Goal: Information Seeking & Learning: Learn about a topic

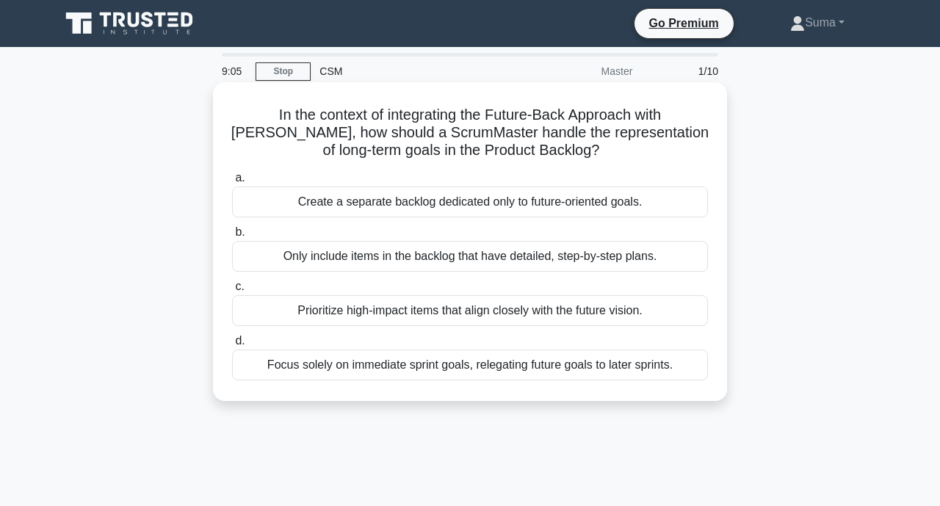
click at [450, 322] on div "Prioritize high-impact items that align closely with the future vision." at bounding box center [470, 310] width 476 height 31
click at [232, 292] on input "c. Prioritize high-impact items that align closely with the future vision." at bounding box center [232, 287] width 0 height 10
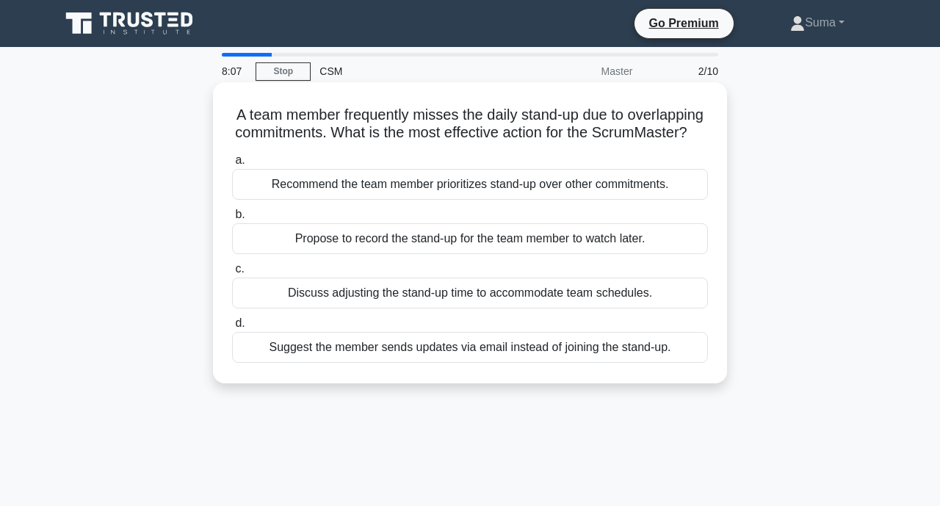
click at [526, 303] on div "Discuss adjusting the stand-up time to accommodate team schedules." at bounding box center [470, 293] width 476 height 31
click at [232, 274] on input "c. Discuss adjusting the stand-up time to accommodate team schedules." at bounding box center [232, 269] width 0 height 10
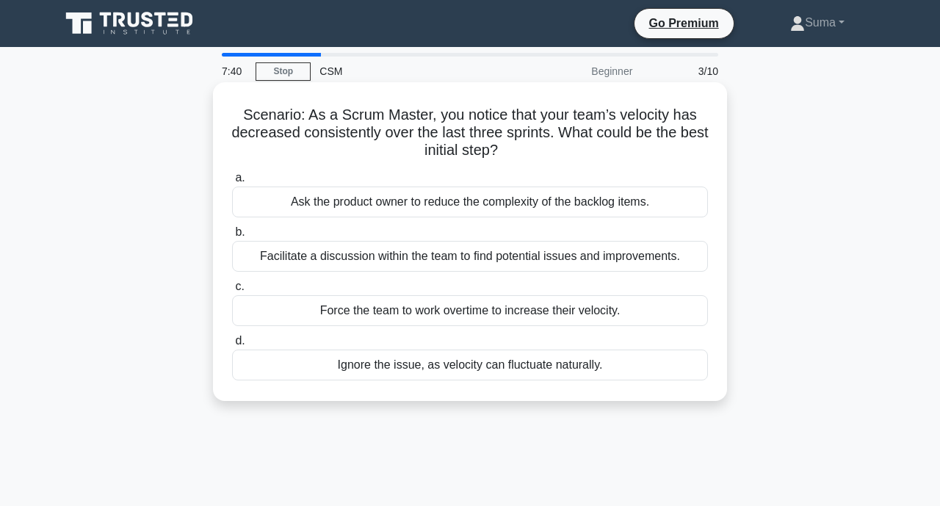
click at [533, 256] on div "Facilitate a discussion within the team to find potential issues and improvemen…" at bounding box center [470, 256] width 476 height 31
click at [232, 237] on input "b. Facilitate a discussion within the team to find potential issues and improve…" at bounding box center [232, 233] width 0 height 10
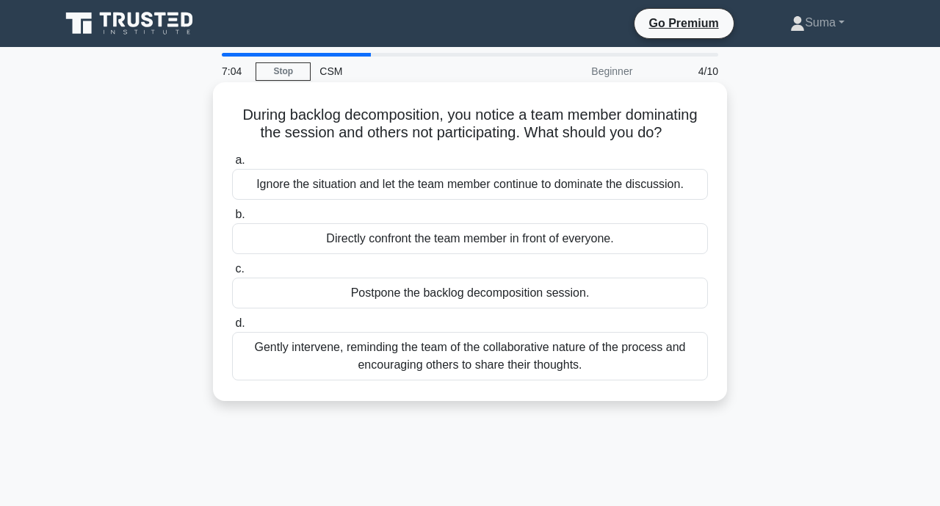
click at [530, 358] on div "Gently intervene, reminding the team of the collaborative nature of the process…" at bounding box center [470, 356] width 476 height 48
click at [232, 328] on input "d. Gently intervene, reminding the team of the collaborative nature of the proc…" at bounding box center [232, 324] width 0 height 10
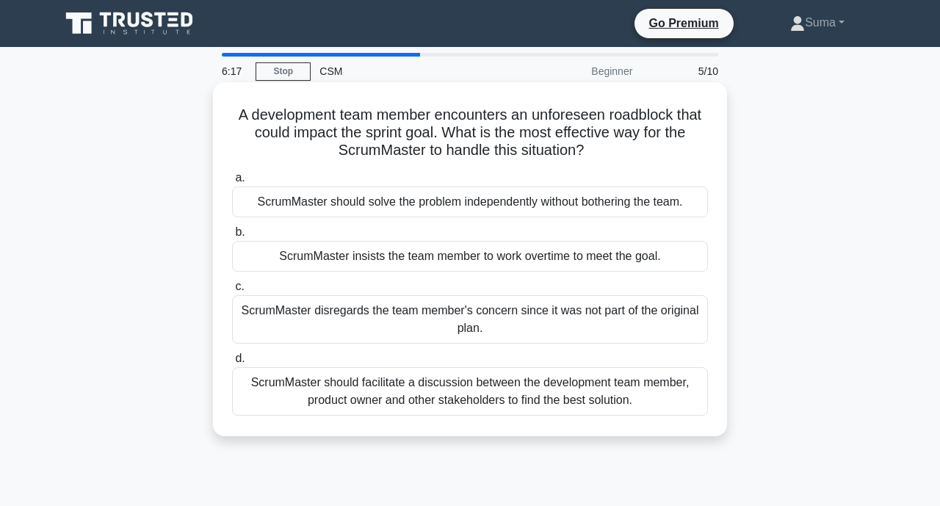
click at [456, 397] on div "ScrumMaster should facilitate a discussion between the development team member,…" at bounding box center [470, 391] width 476 height 48
click at [232, 364] on input "d. ScrumMaster should facilitate a discussion between the development team memb…" at bounding box center [232, 359] width 0 height 10
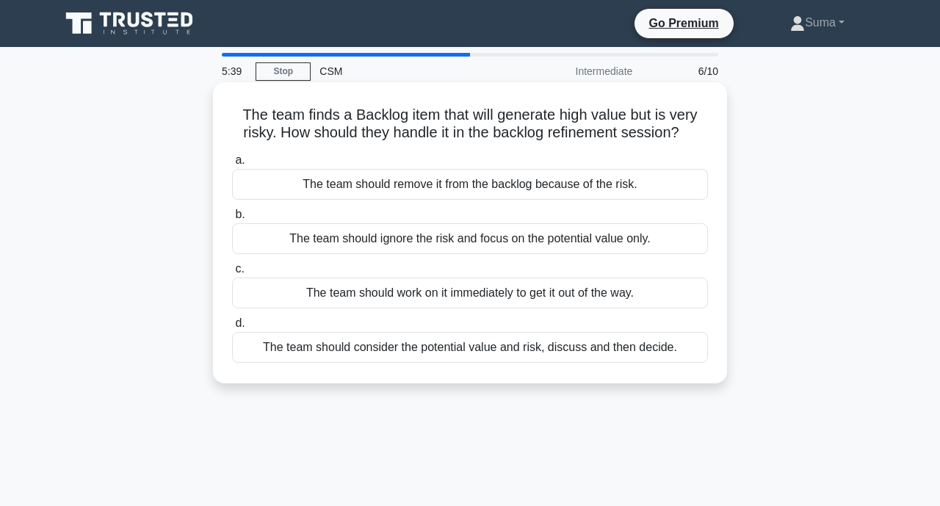
click at [475, 345] on div "The team should consider the potential value and risk, discuss and then decide." at bounding box center [470, 347] width 476 height 31
click at [232, 328] on input "d. The team should consider the potential value and risk, discuss and then deci…" at bounding box center [232, 324] width 0 height 10
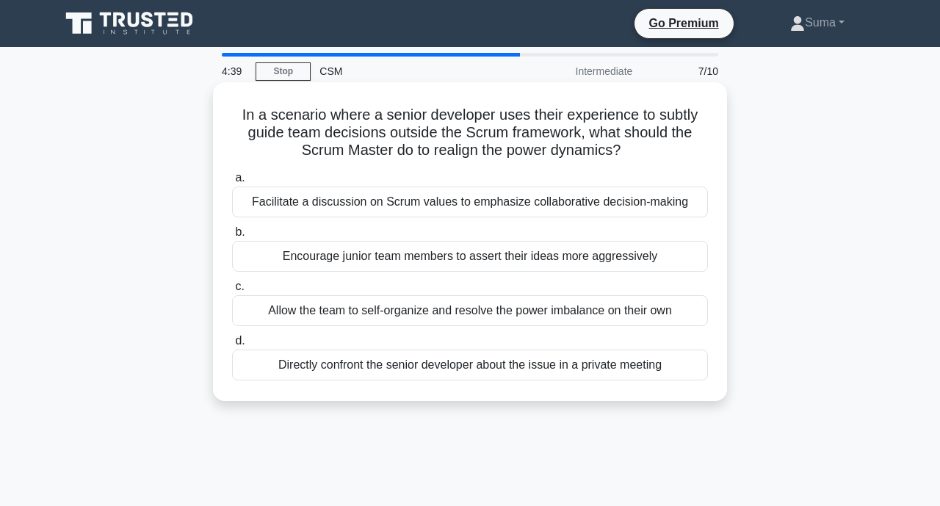
click at [484, 205] on div "Facilitate a discussion on Scrum values to emphasize collaborative decision-mak…" at bounding box center [470, 202] width 476 height 31
click at [232, 183] on input "a. Facilitate a discussion on Scrum values to emphasize collaborative decision-…" at bounding box center [232, 178] width 0 height 10
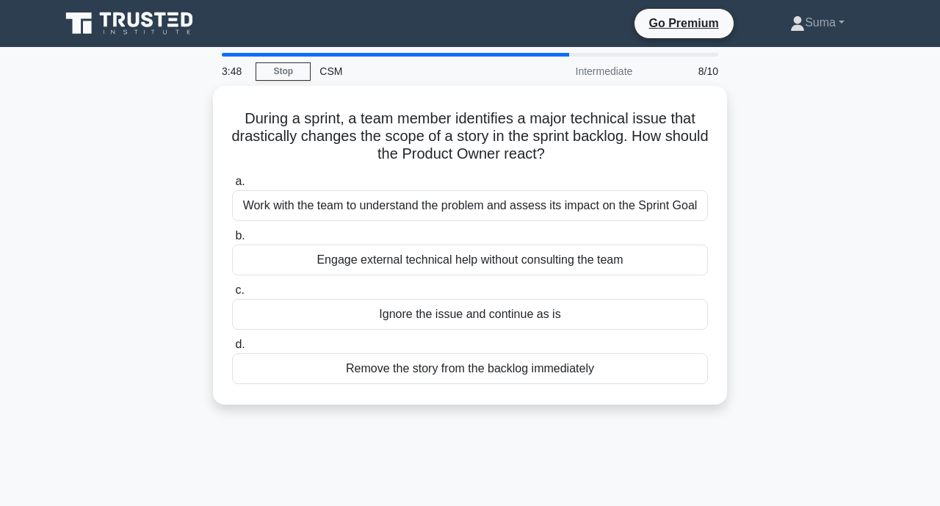
click at [484, 205] on div "Work with the team to understand the problem and assess its impact on the Sprin…" at bounding box center [470, 205] width 476 height 31
click at [232, 187] on input "a. Work with the team to understand the problem and assess its impact on the Sp…" at bounding box center [232, 182] width 0 height 10
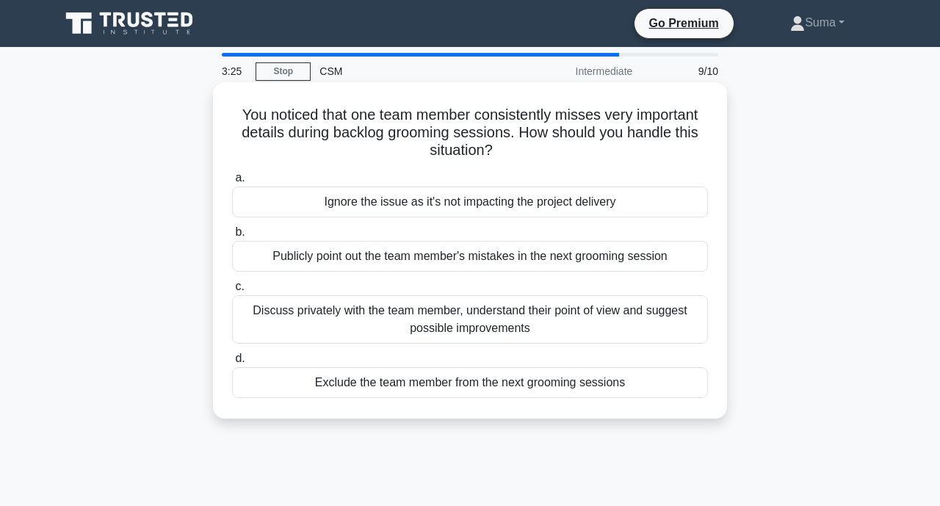
click at [459, 334] on div "Discuss privately with the team member, understand their point of view and sugg…" at bounding box center [470, 319] width 476 height 48
click at [232, 292] on input "c. Discuss privately with the team member, understand their point of view and s…" at bounding box center [232, 287] width 0 height 10
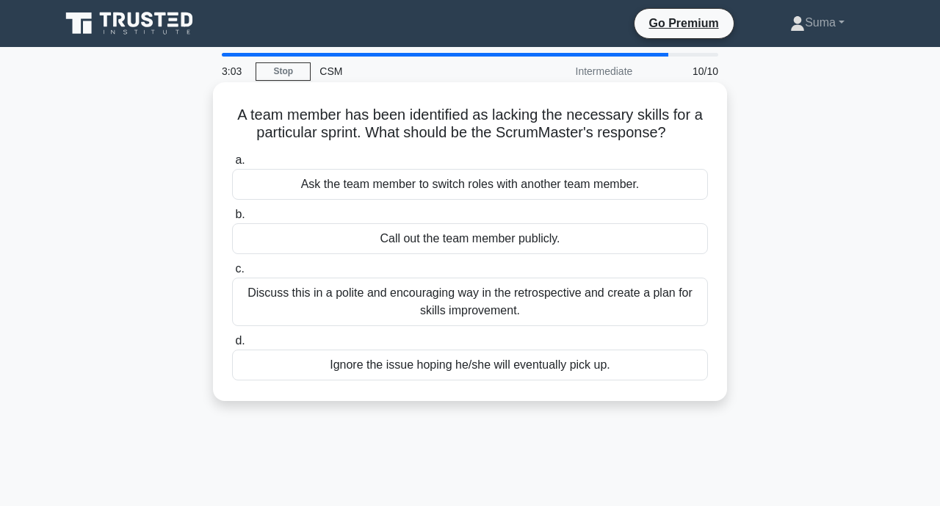
click at [487, 306] on div "Discuss this in a polite and encouraging way in the retrospective and create a …" at bounding box center [470, 302] width 476 height 48
click at [232, 274] on input "c. Discuss this in a polite and encouraging way in the retrospective and create…" at bounding box center [232, 269] width 0 height 10
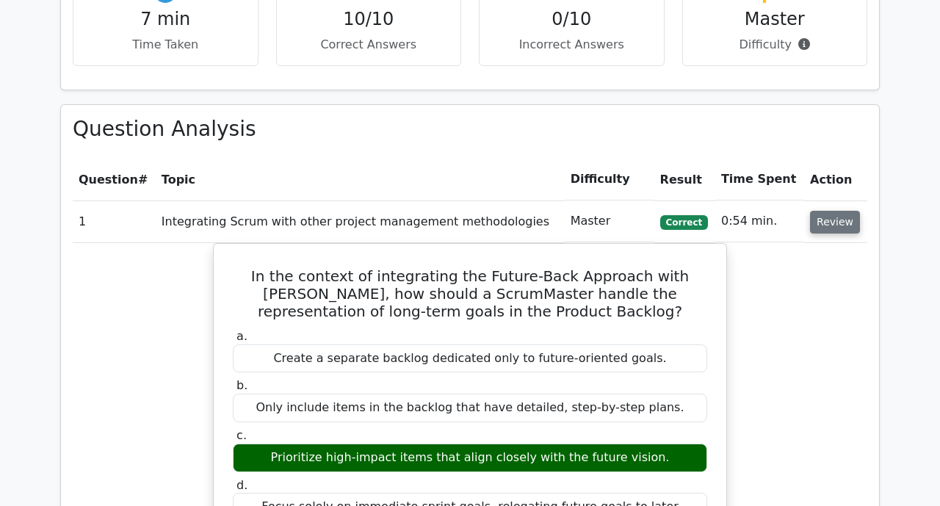
scroll to position [1069, 0]
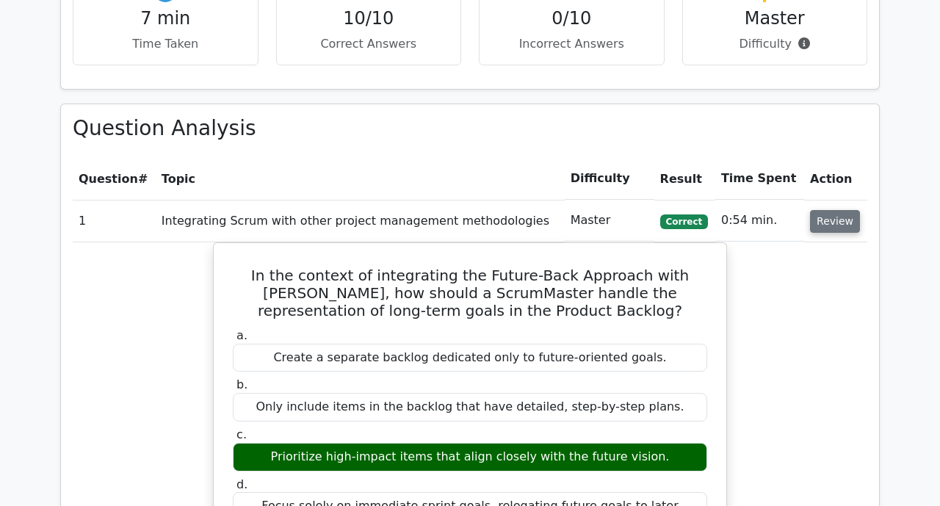
click at [837, 210] on button "Review" at bounding box center [835, 221] width 50 height 23
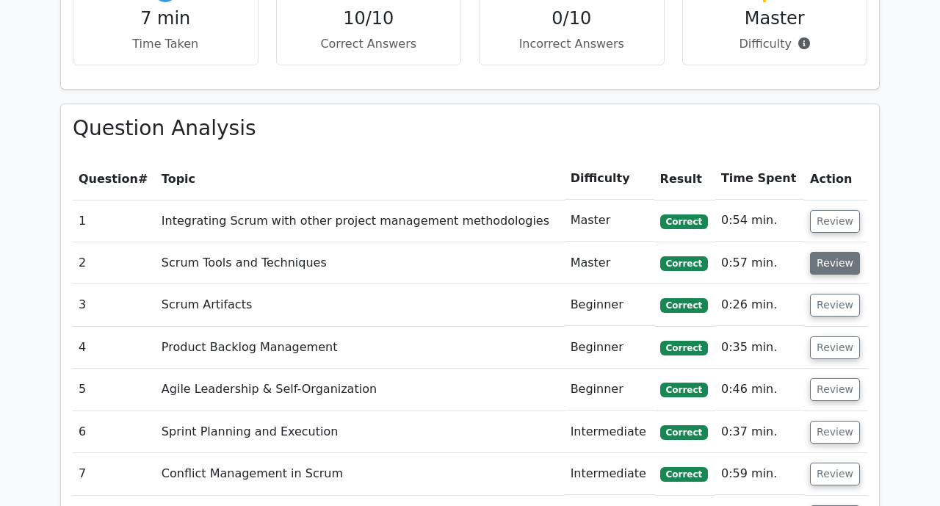
click at [829, 252] on button "Review" at bounding box center [835, 263] width 50 height 23
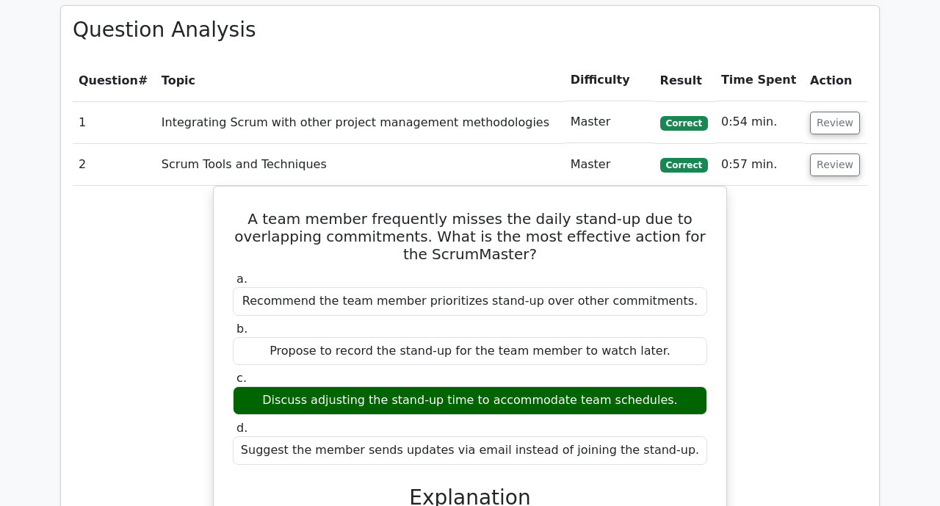
scroll to position [1169, 0]
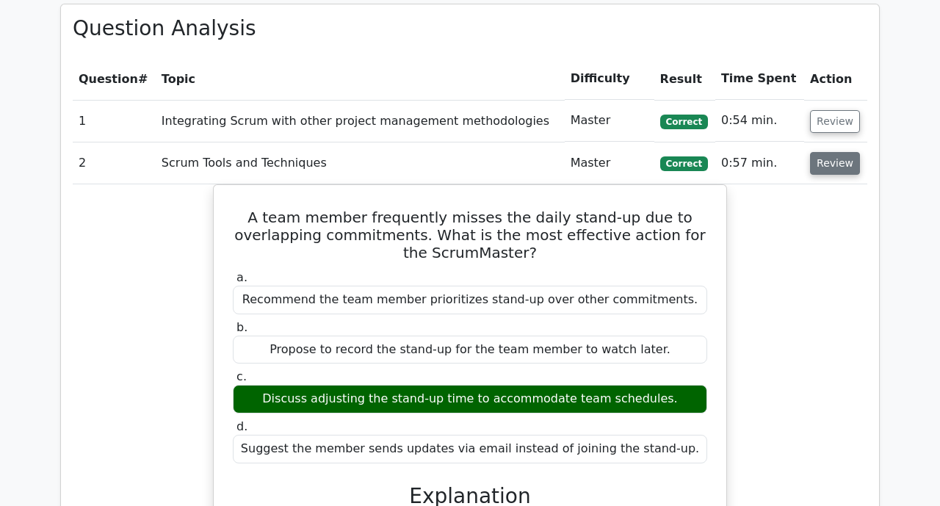
click at [832, 152] on button "Review" at bounding box center [835, 163] width 50 height 23
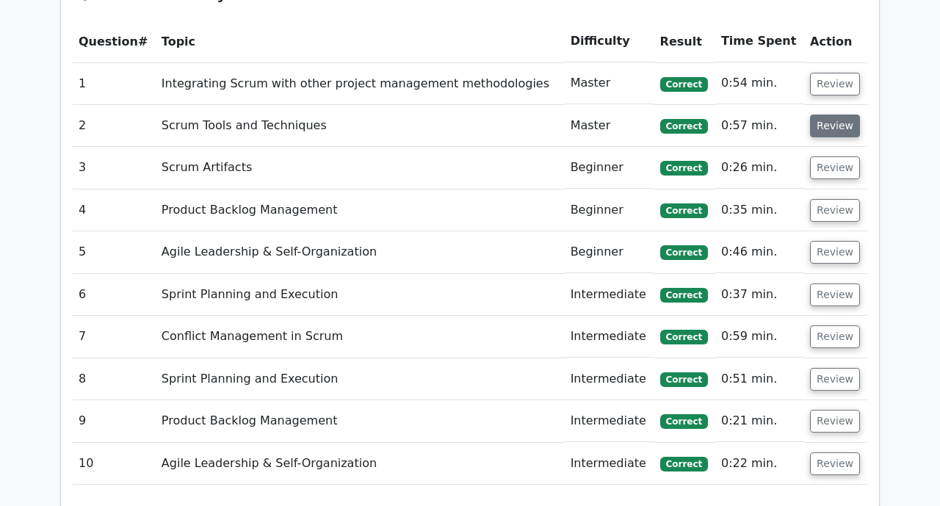
scroll to position [1207, 0]
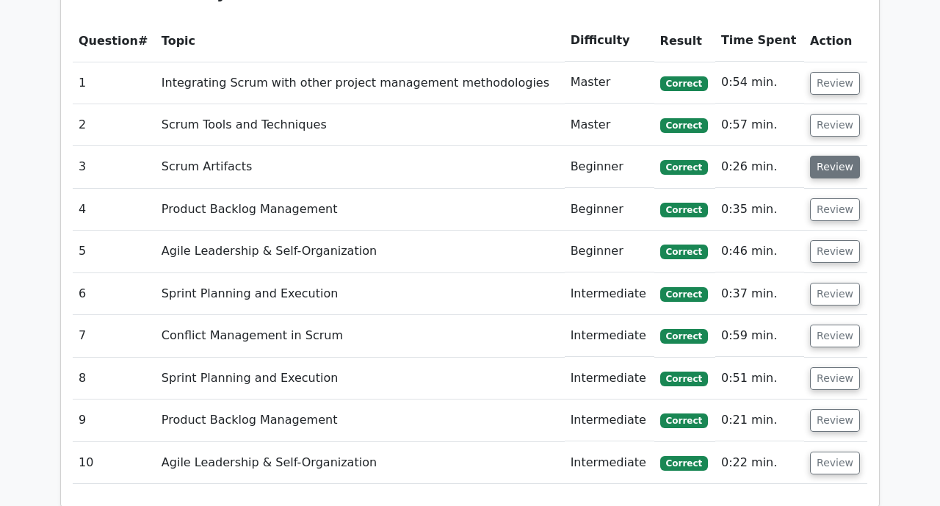
click at [828, 156] on button "Review" at bounding box center [835, 167] width 50 height 23
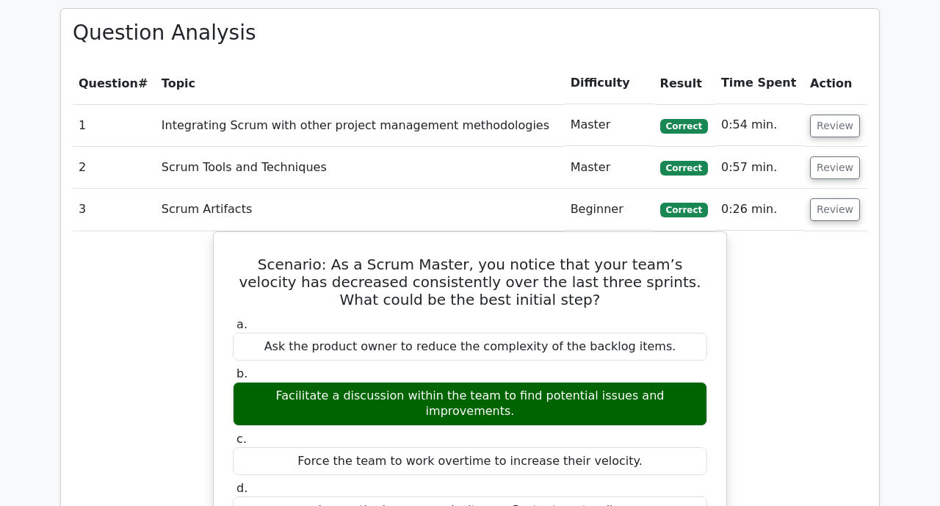
scroll to position [1159, 0]
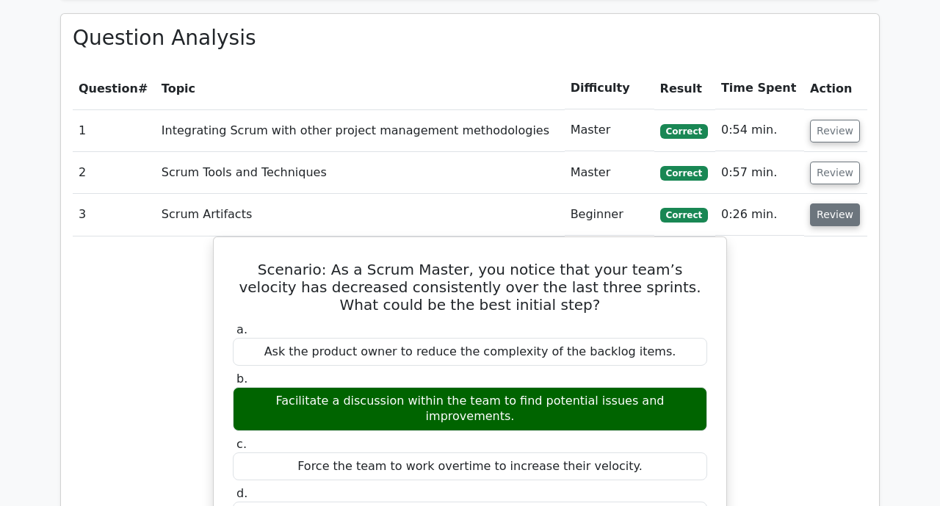
click at [820, 203] on button "Review" at bounding box center [835, 214] width 50 height 23
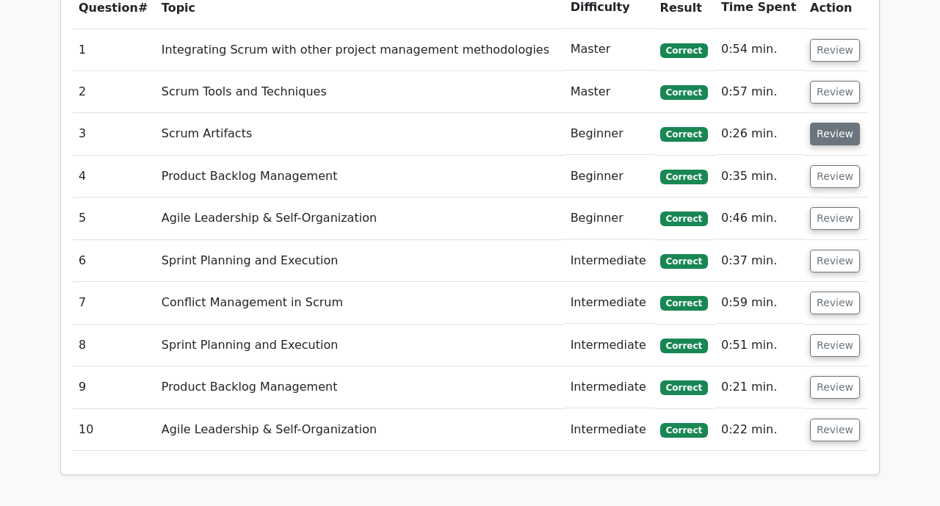
scroll to position [1242, 0]
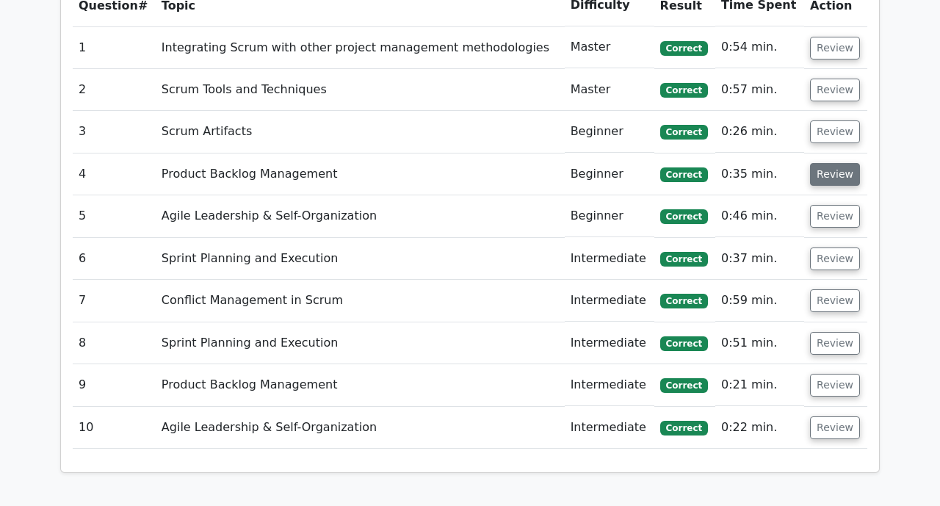
click at [838, 163] on button "Review" at bounding box center [835, 174] width 50 height 23
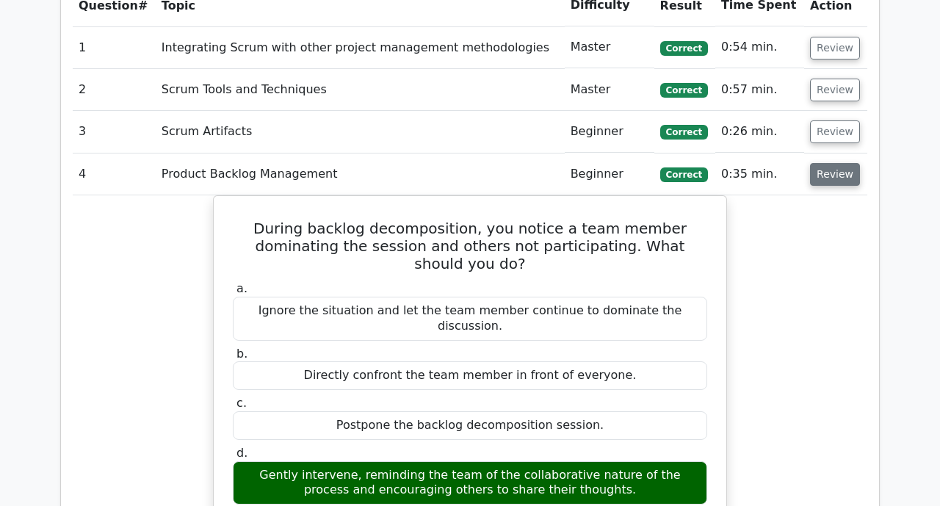
click at [838, 163] on button "Review" at bounding box center [835, 174] width 50 height 23
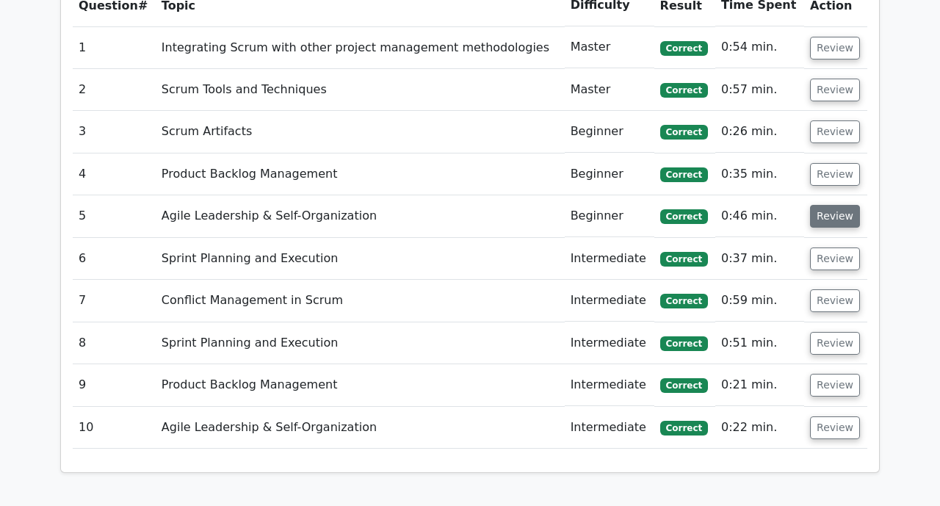
click at [829, 205] on button "Review" at bounding box center [835, 216] width 50 height 23
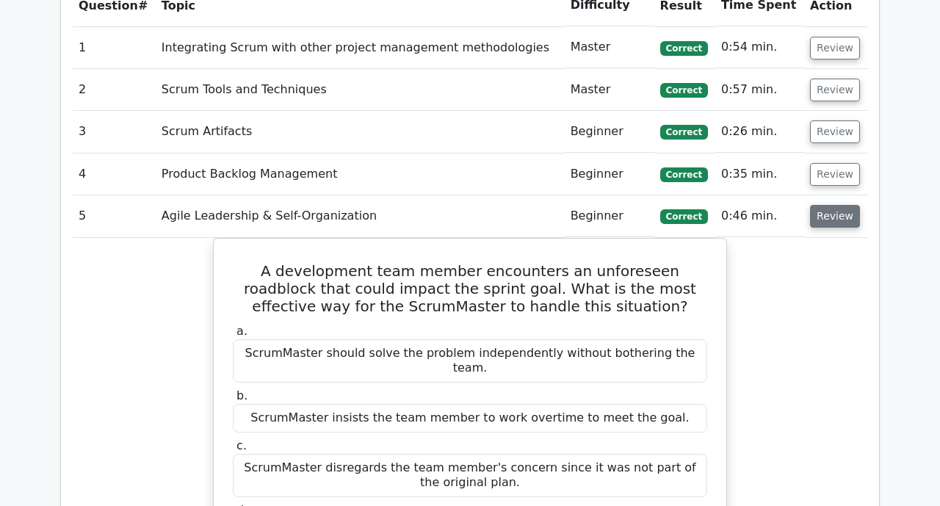
click at [829, 205] on button "Review" at bounding box center [835, 216] width 50 height 23
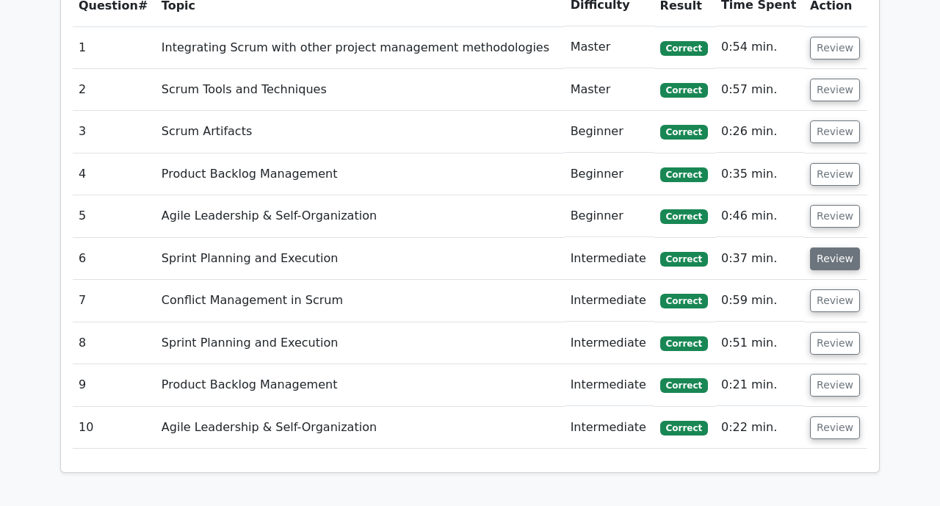
click at [828, 248] on button "Review" at bounding box center [835, 259] width 50 height 23
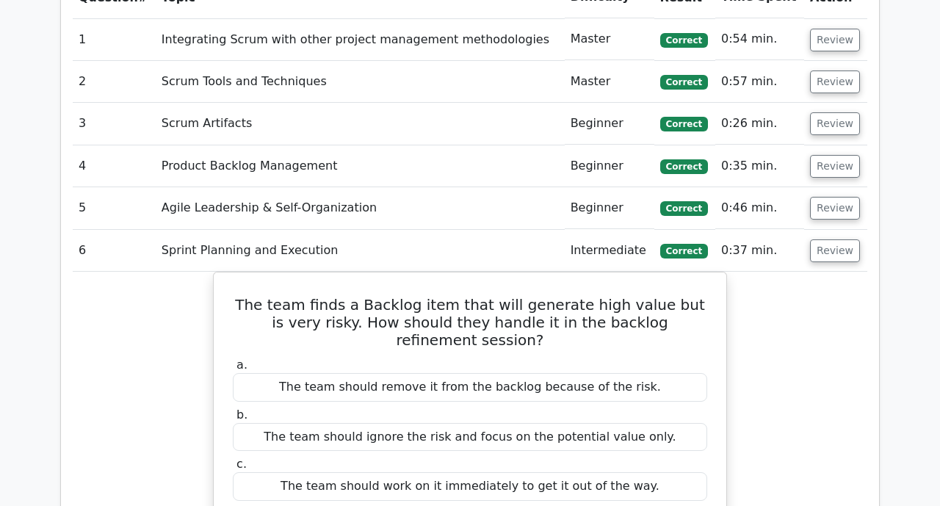
scroll to position [1252, 0]
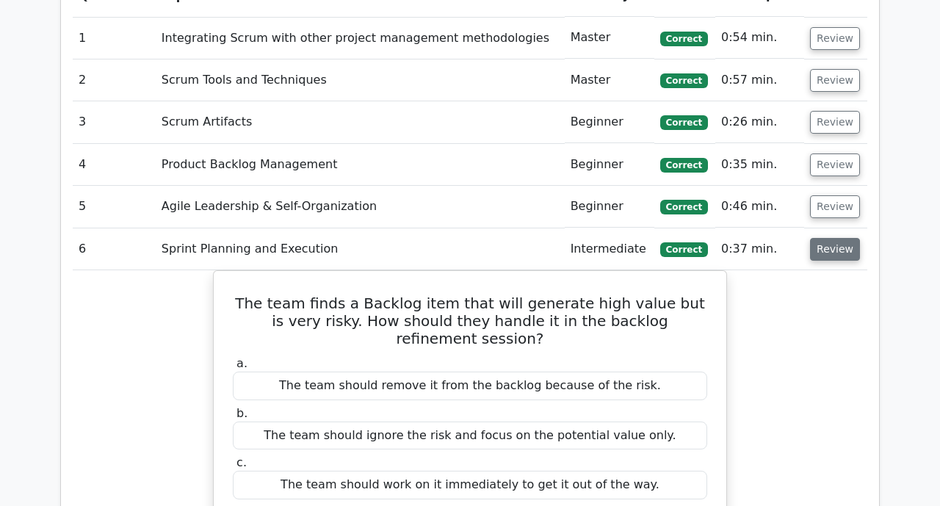
click at [823, 238] on button "Review" at bounding box center [835, 249] width 50 height 23
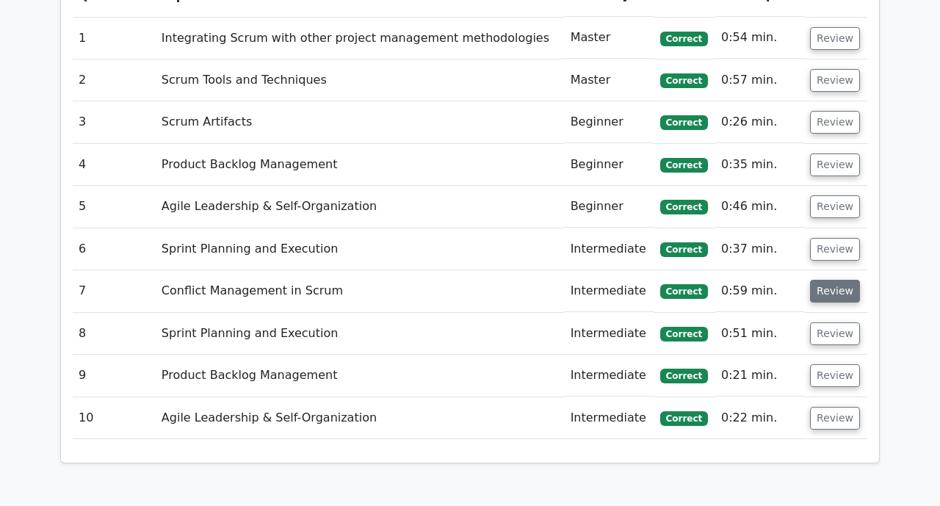
click at [830, 280] on button "Review" at bounding box center [835, 291] width 50 height 23
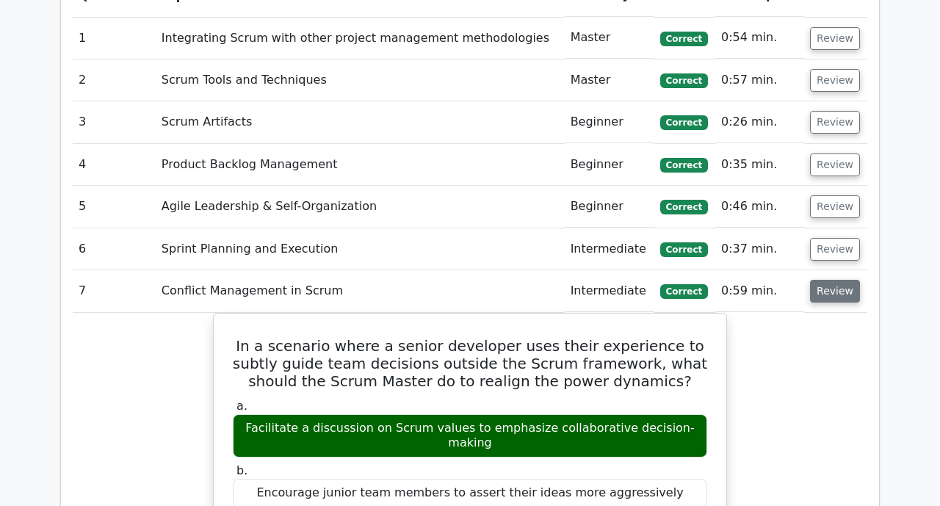
click at [830, 280] on button "Review" at bounding box center [835, 291] width 50 height 23
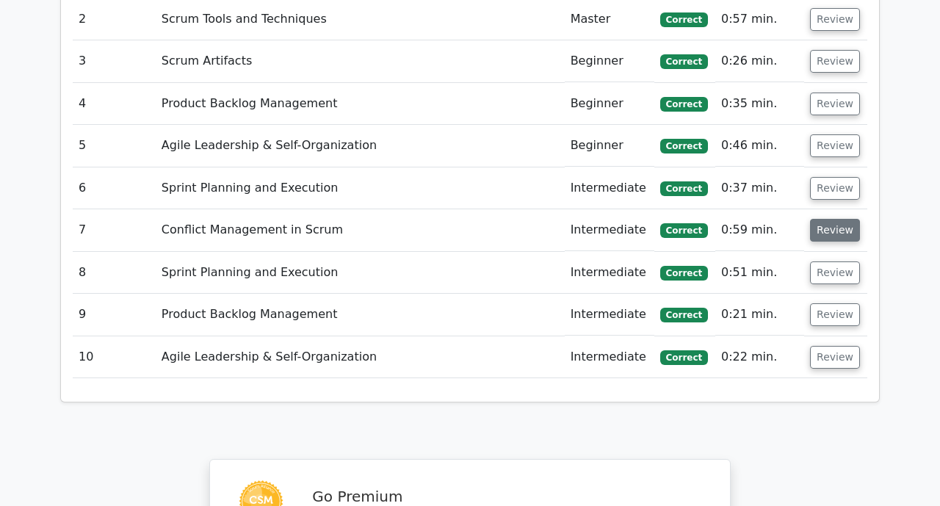
scroll to position [1318, 0]
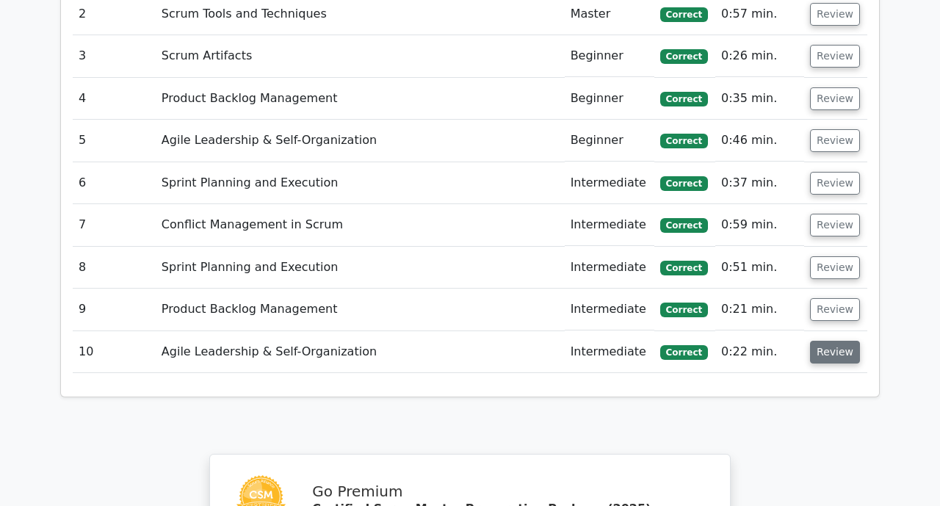
click at [834, 341] on button "Review" at bounding box center [835, 352] width 50 height 23
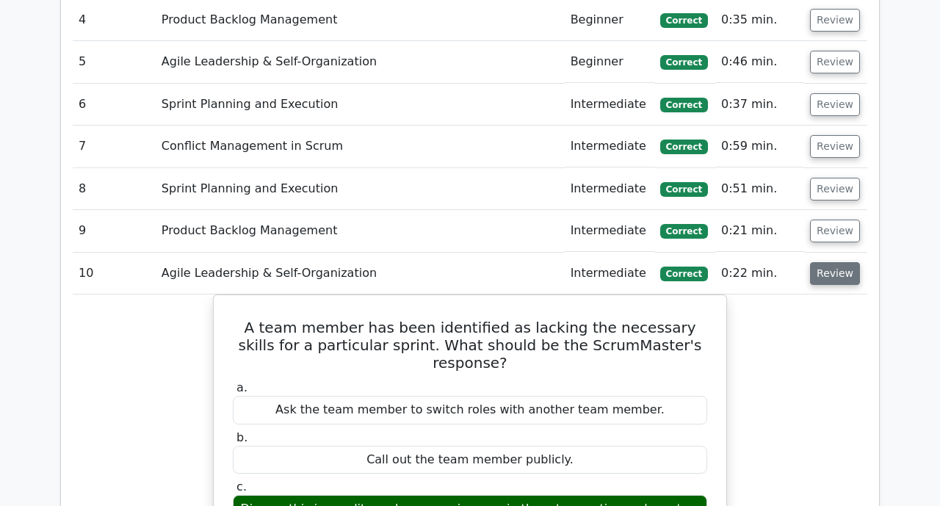
scroll to position [1393, 0]
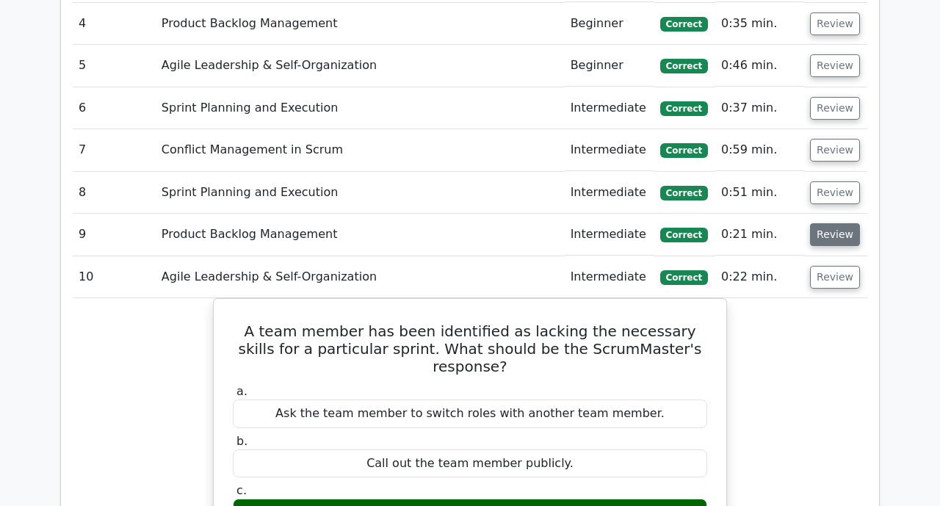
click at [826, 223] on button "Review" at bounding box center [835, 234] width 50 height 23
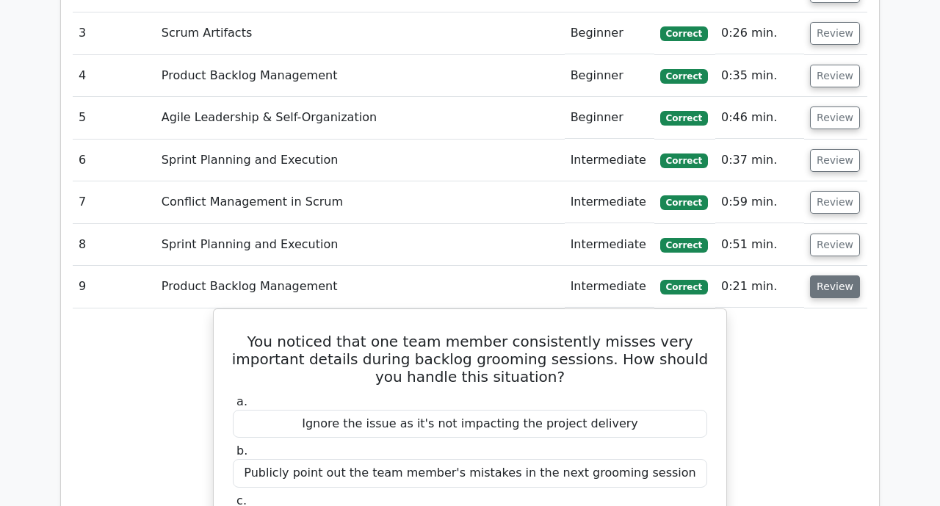
scroll to position [1337, 0]
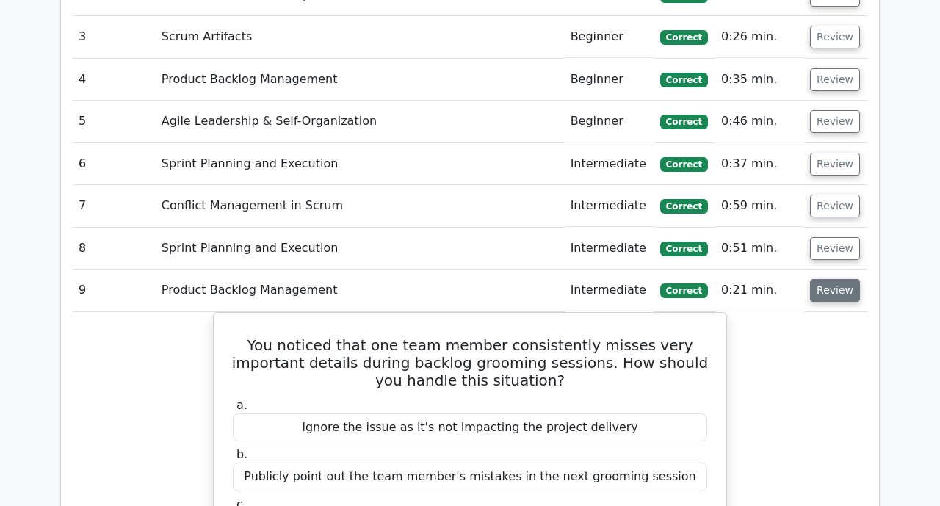
click at [826, 237] on button "Review" at bounding box center [835, 248] width 50 height 23
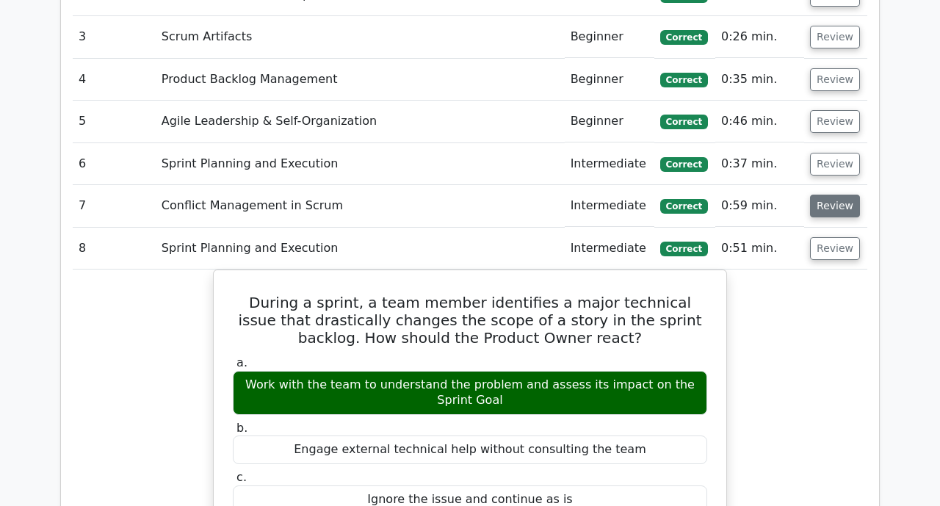
click at [843, 195] on button "Review" at bounding box center [835, 206] width 50 height 23
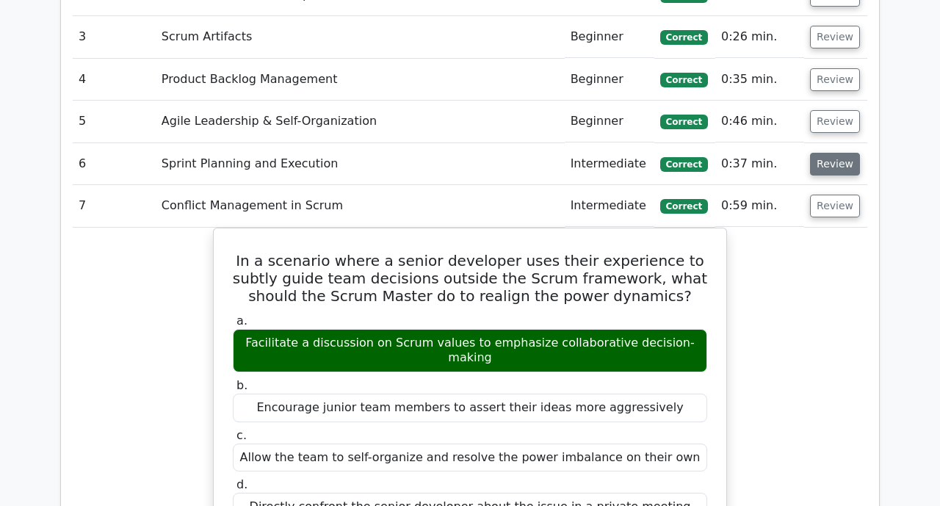
click at [821, 153] on button "Review" at bounding box center [835, 164] width 50 height 23
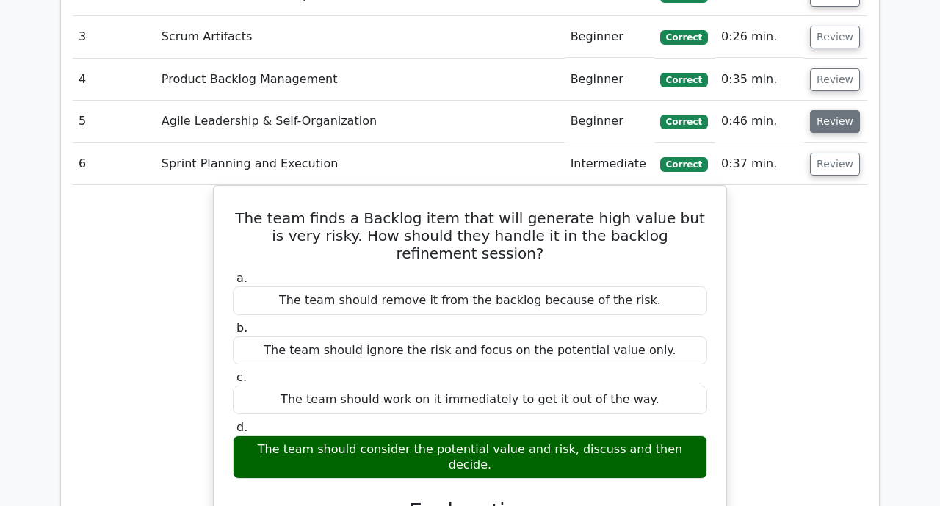
click at [822, 110] on button "Review" at bounding box center [835, 121] width 50 height 23
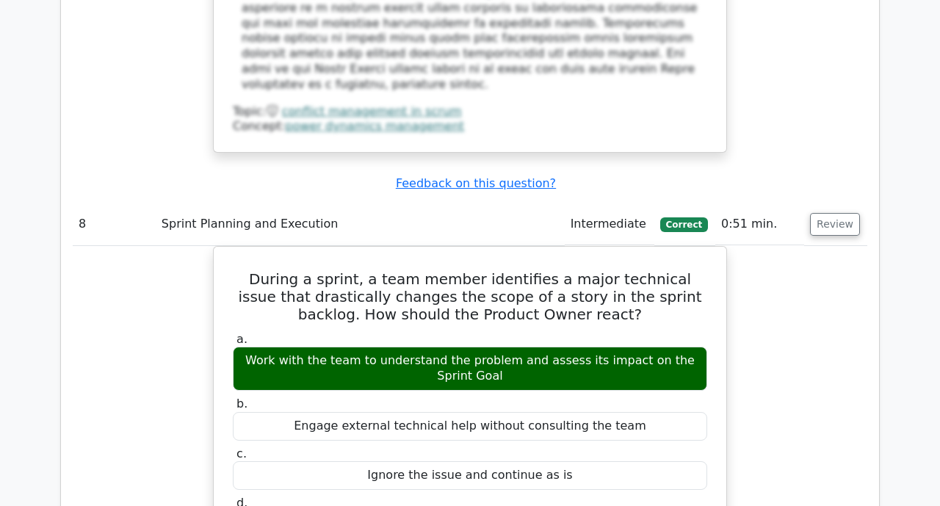
scroll to position [3475, 0]
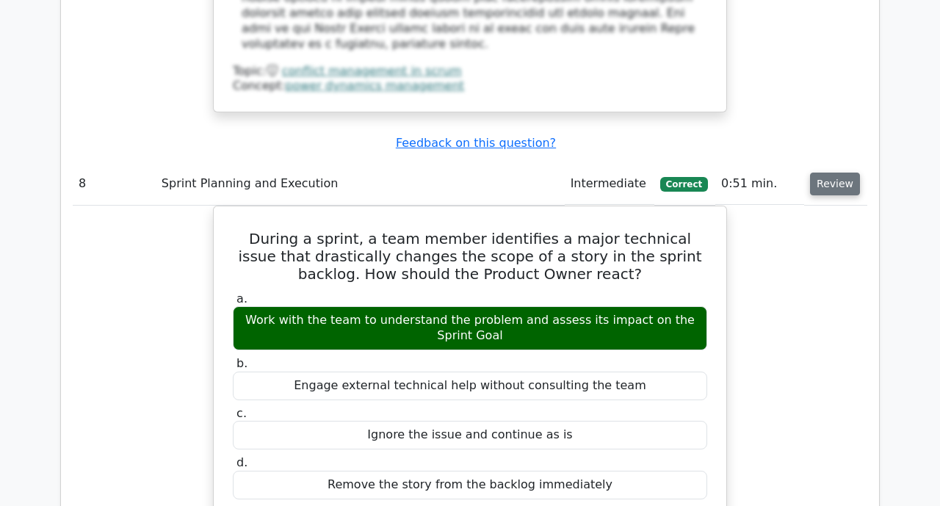
click at [836, 173] on button "Review" at bounding box center [835, 184] width 50 height 23
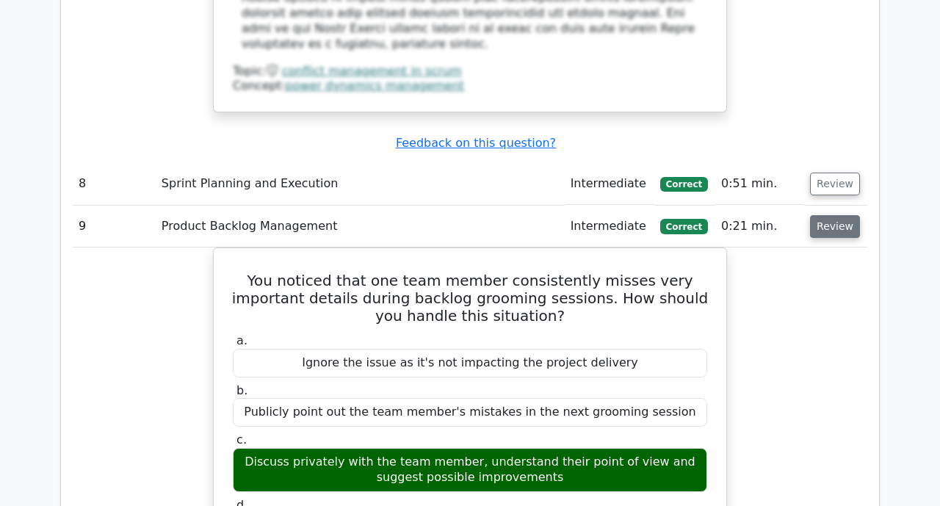
click at [837, 215] on button "Review" at bounding box center [835, 226] width 50 height 23
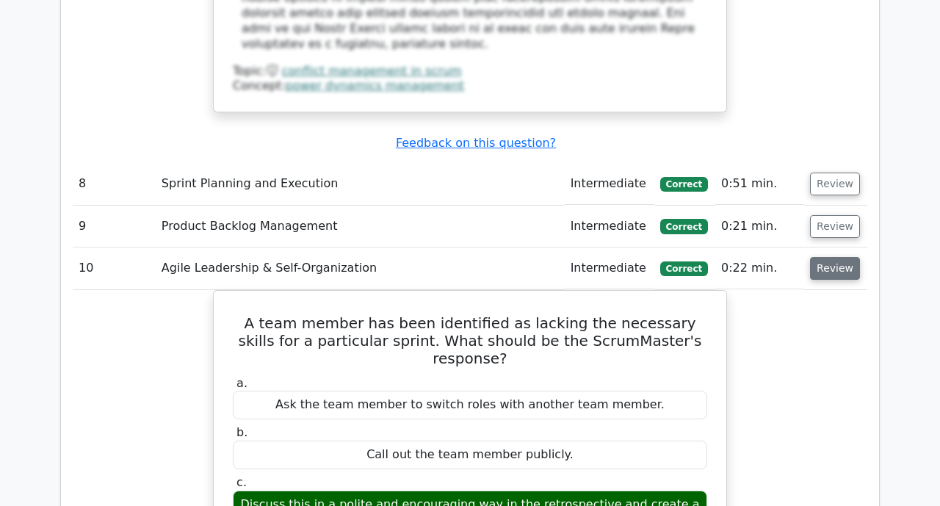
click at [832, 257] on button "Review" at bounding box center [835, 268] width 50 height 23
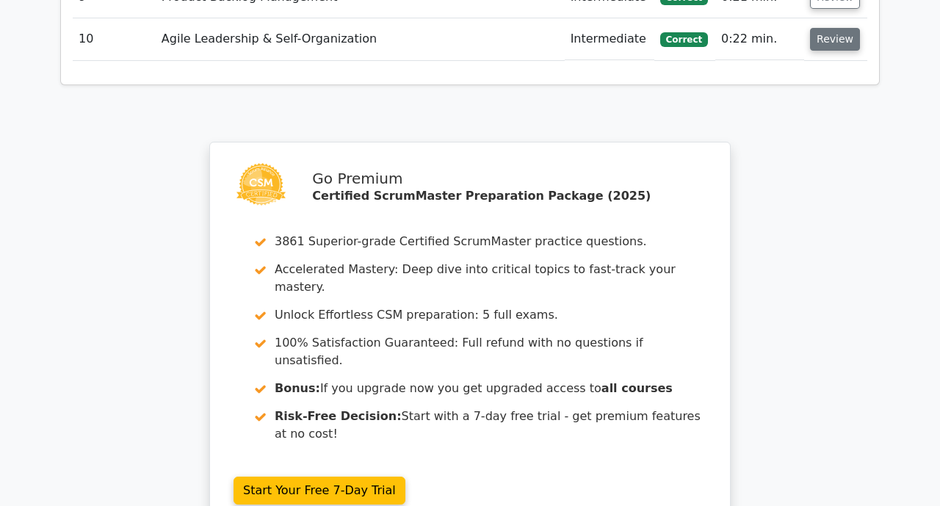
scroll to position [3822, 0]
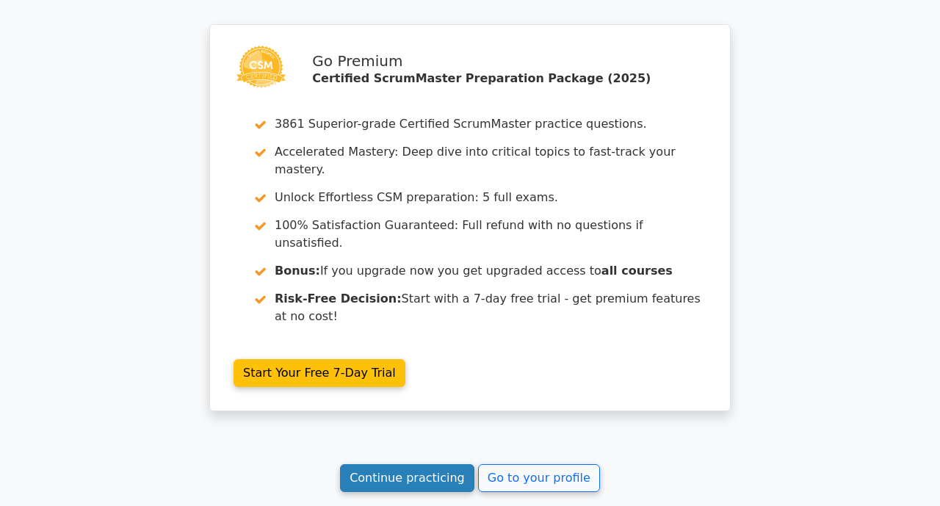
click at [430, 464] on link "Continue practicing" at bounding box center [407, 478] width 134 height 28
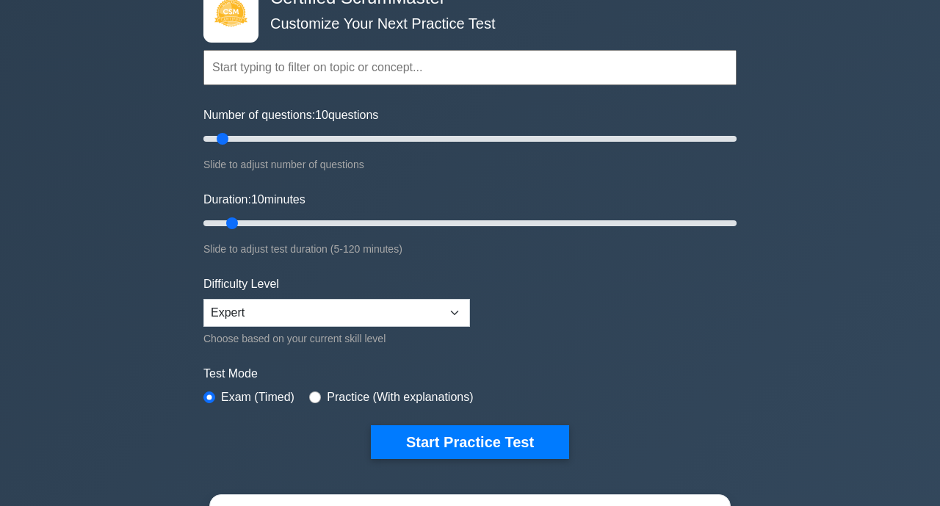
scroll to position [96, 0]
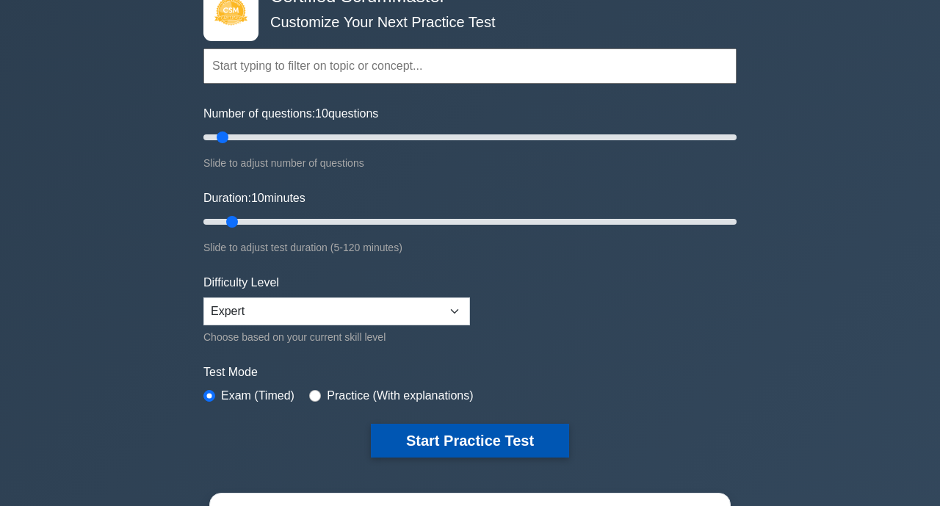
click at [482, 443] on button "Start Practice Test" at bounding box center [470, 441] width 198 height 34
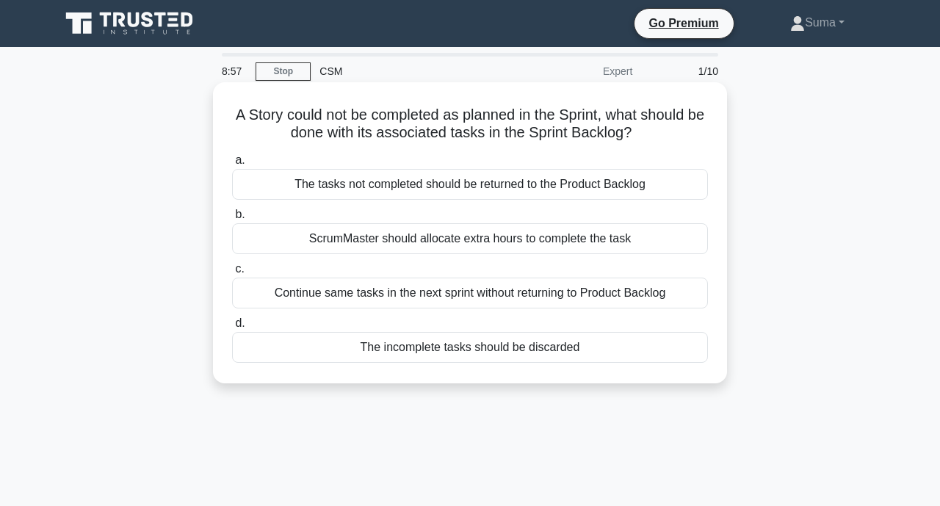
click at [542, 299] on div "Continue same tasks in the next sprint without returning to Product Backlog" at bounding box center [470, 293] width 476 height 31
click at [232, 274] on input "c. Continue same tasks in the next sprint without returning to Product Backlog" at bounding box center [232, 269] width 0 height 10
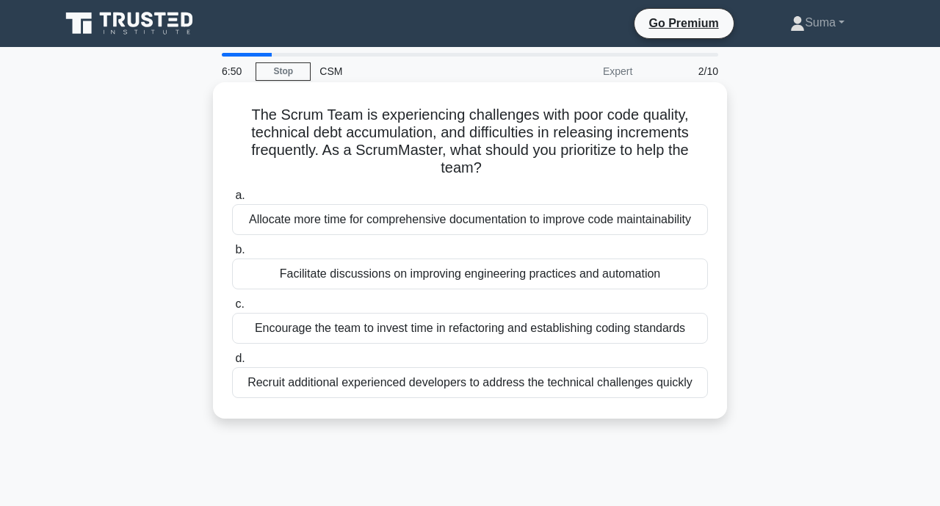
click at [574, 325] on div "Encourage the team to invest time in refactoring and establishing coding standa…" at bounding box center [470, 328] width 476 height 31
click at [232, 309] on input "c. Encourage the team to invest time in refactoring and establishing coding sta…" at bounding box center [232, 305] width 0 height 10
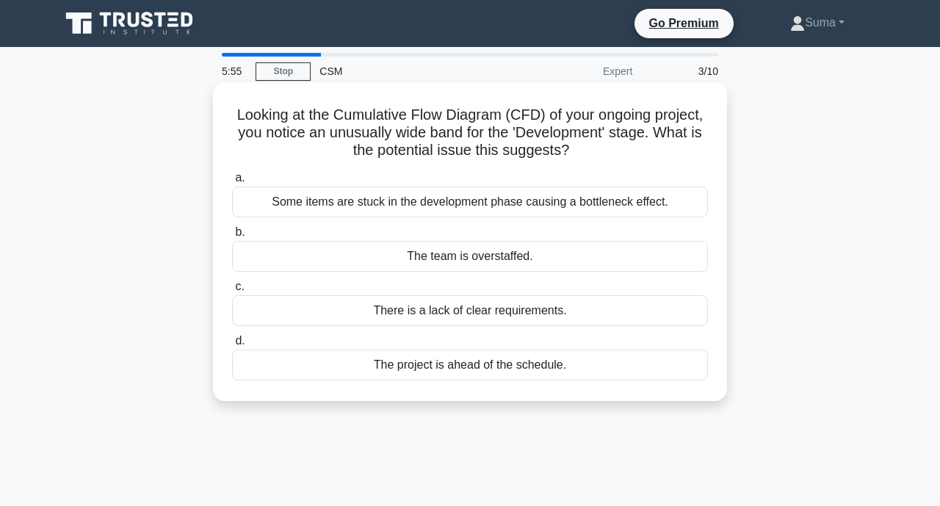
click at [616, 201] on div "Some items are stuck in the development phase causing a bottleneck effect." at bounding box center [470, 202] width 476 height 31
click at [232, 183] on input "a. Some items are stuck in the development phase causing a bottleneck effect." at bounding box center [232, 178] width 0 height 10
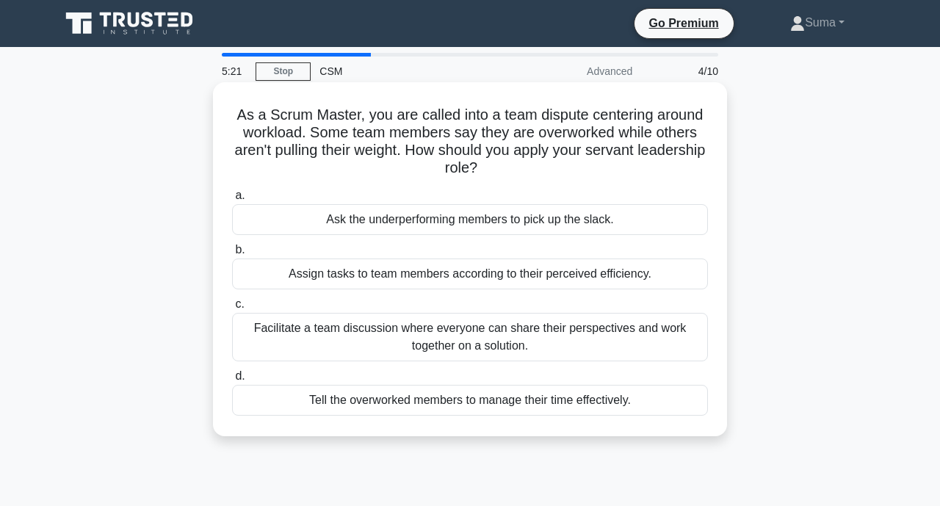
click at [529, 334] on div "Facilitate a team discussion where everyone can share their perspectives and wo…" at bounding box center [470, 337] width 476 height 48
click at [232, 309] on input "c. Facilitate a team discussion where everyone can share their perspectives and…" at bounding box center [232, 305] width 0 height 10
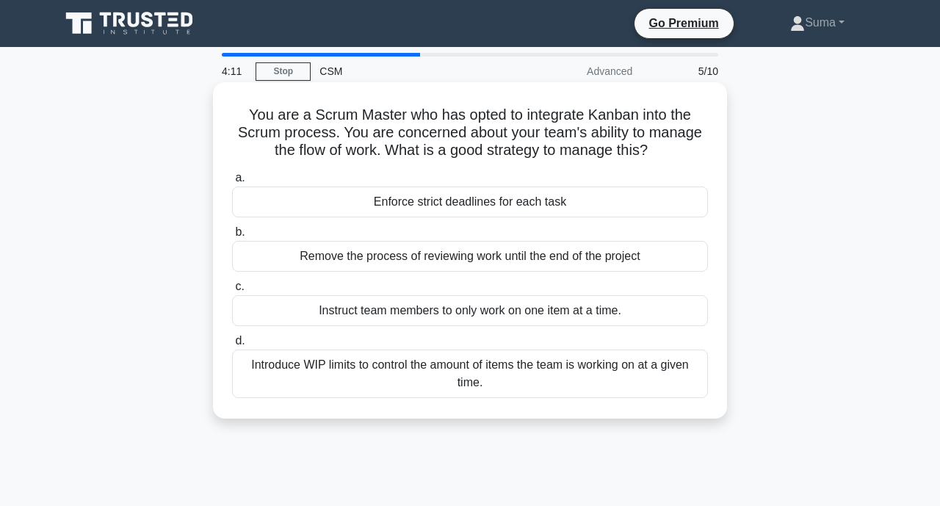
click at [549, 377] on div "Introduce WIP limits to control the amount of items the team is working on at a…" at bounding box center [470, 374] width 476 height 48
click at [232, 346] on input "d. Introduce WIP limits to control the amount of items the team is working on a…" at bounding box center [232, 341] width 0 height 10
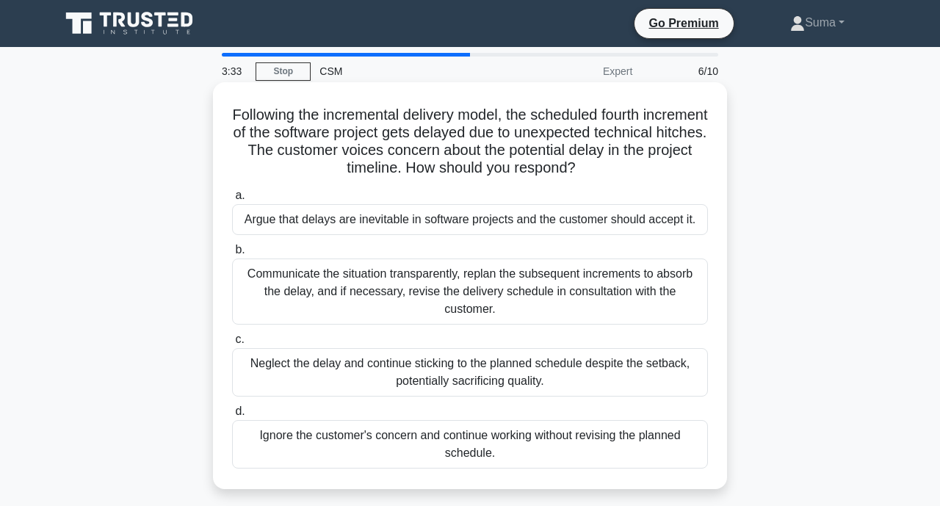
click at [494, 304] on div "Communicate the situation transparently, replan the subsequent increments to ab…" at bounding box center [470, 292] width 476 height 66
click at [232, 255] on input "b. Communicate the situation transparently, replan the subsequent increments to…" at bounding box center [232, 250] width 0 height 10
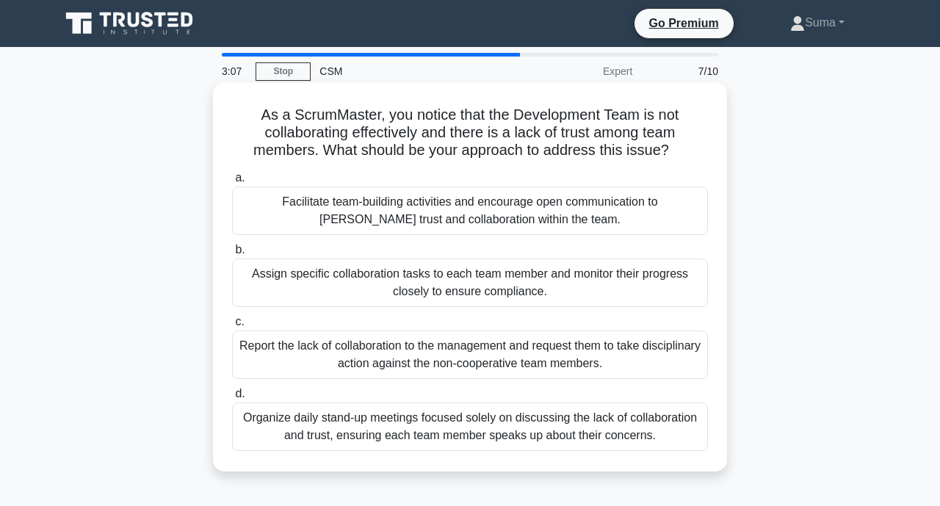
click at [560, 226] on div "Facilitate team-building activities and encourage open communication to [PERSON…" at bounding box center [470, 211] width 476 height 48
click at [232, 183] on input "a. Facilitate team-building activities and encourage open communication to [PER…" at bounding box center [232, 178] width 0 height 10
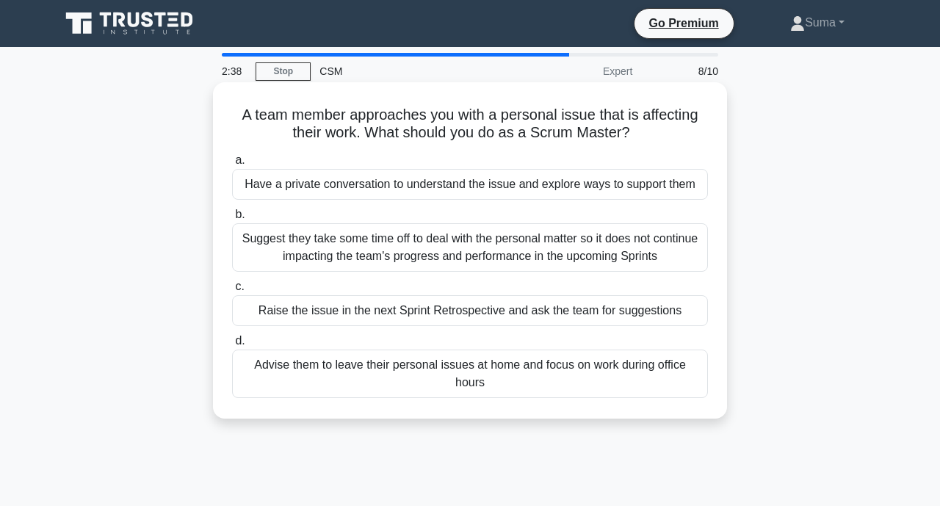
click at [596, 187] on div "Have a private conversation to understand the issue and explore ways to support…" at bounding box center [470, 184] width 476 height 31
click at [232, 165] on input "a. Have a private conversation to understand the issue and explore ways to supp…" at bounding box center [232, 161] width 0 height 10
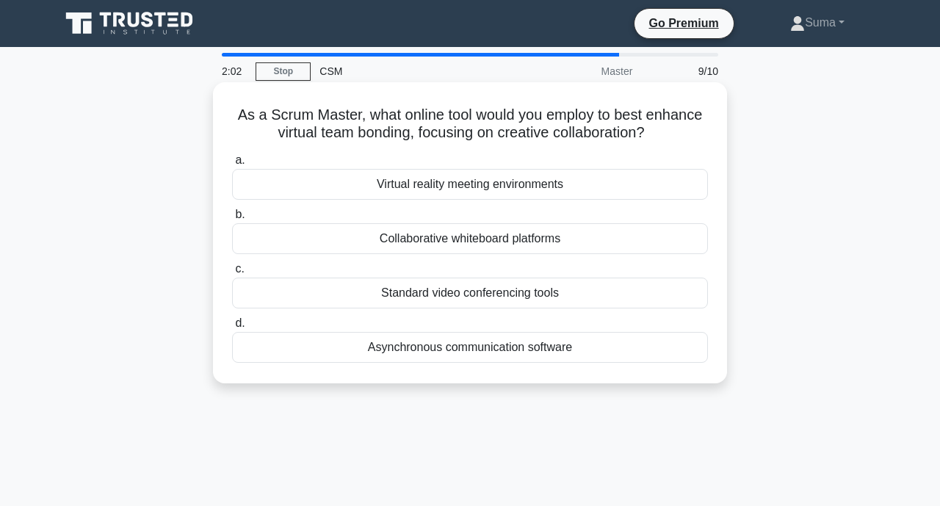
click at [525, 187] on div "Virtual reality meeting environments" at bounding box center [470, 184] width 476 height 31
click at [232, 165] on input "a. Virtual reality meeting environments" at bounding box center [232, 161] width 0 height 10
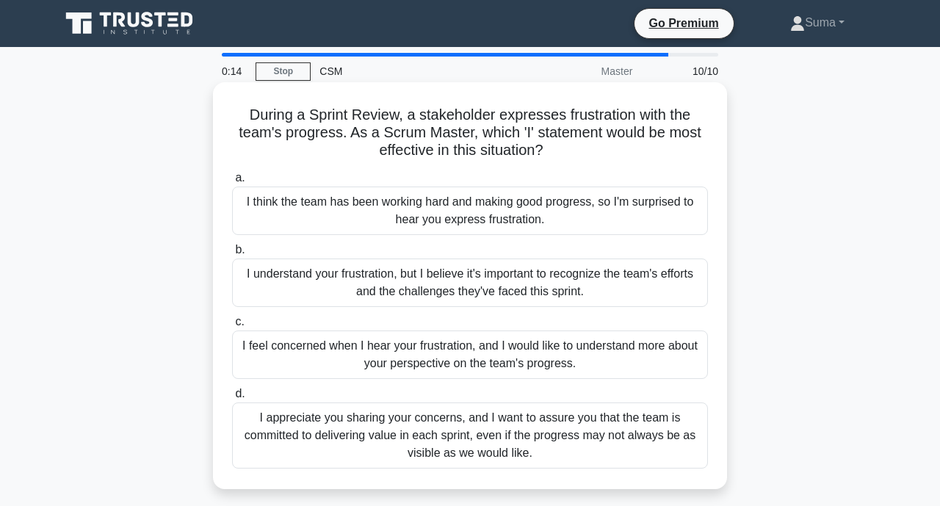
click at [500, 435] on div "I appreciate you sharing your concerns, and I want to assure you that the team …" at bounding box center [470, 436] width 476 height 66
click at [232, 399] on input "d. I appreciate you sharing your concerns, and I want to assure you that the te…" at bounding box center [232, 394] width 0 height 10
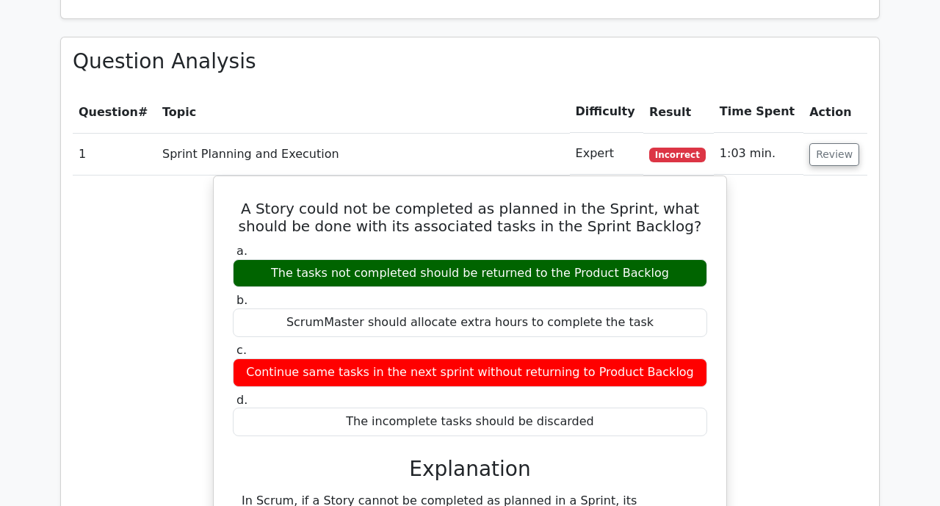
scroll to position [1249, 0]
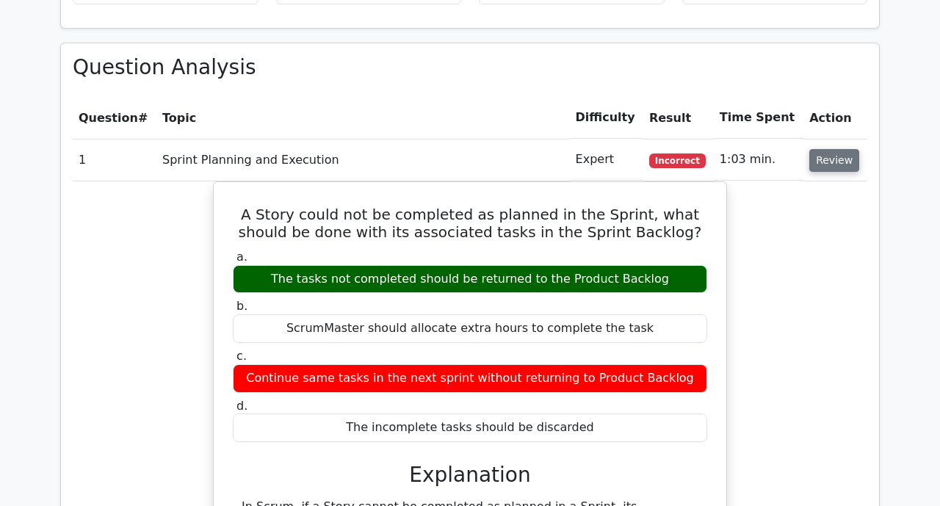
click at [842, 149] on button "Review" at bounding box center [835, 160] width 50 height 23
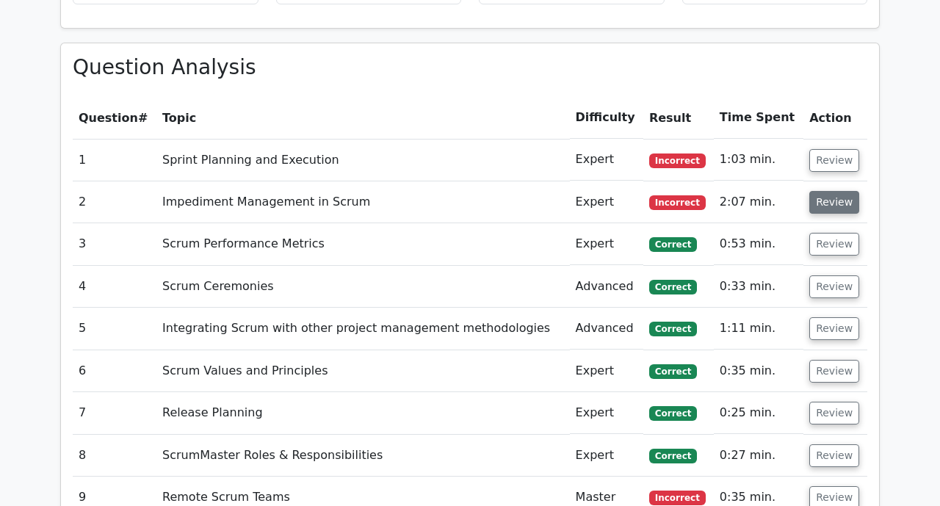
click at [830, 191] on button "Review" at bounding box center [835, 202] width 50 height 23
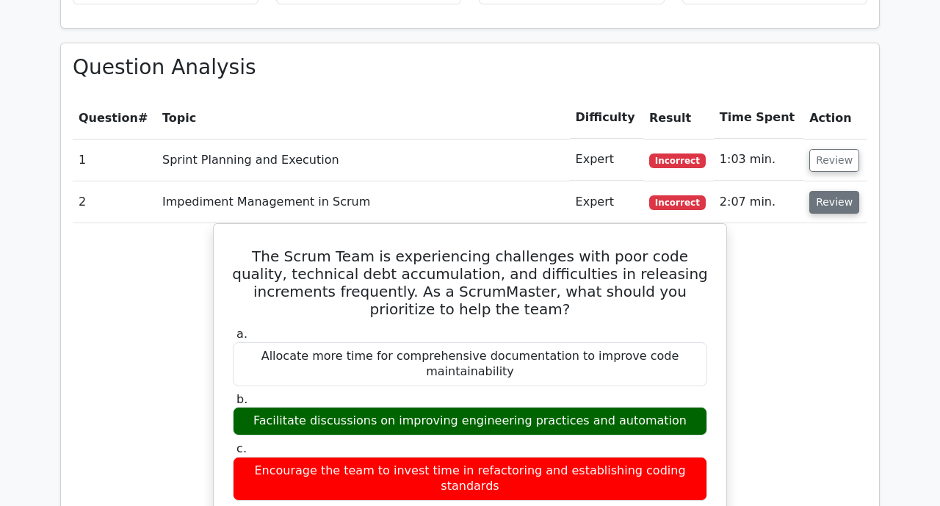
click at [826, 191] on button "Review" at bounding box center [835, 202] width 50 height 23
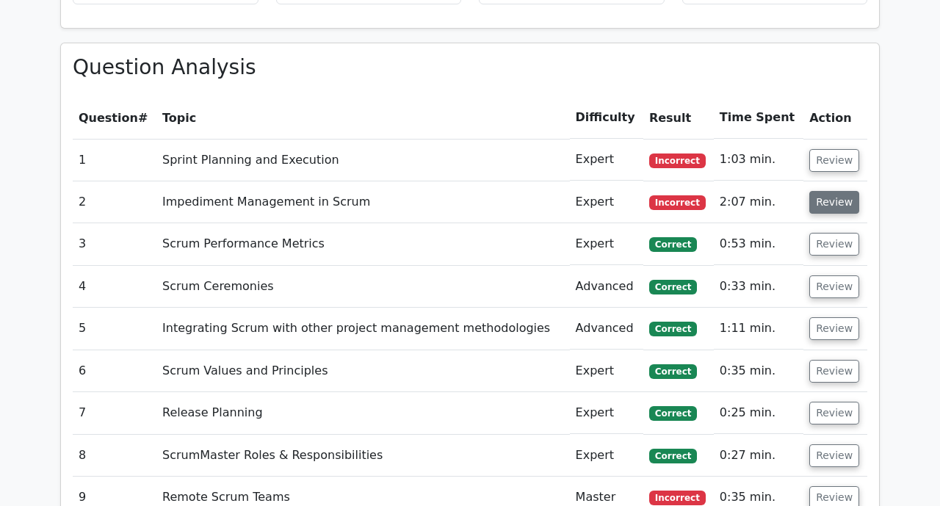
click at [826, 191] on button "Review" at bounding box center [835, 202] width 50 height 23
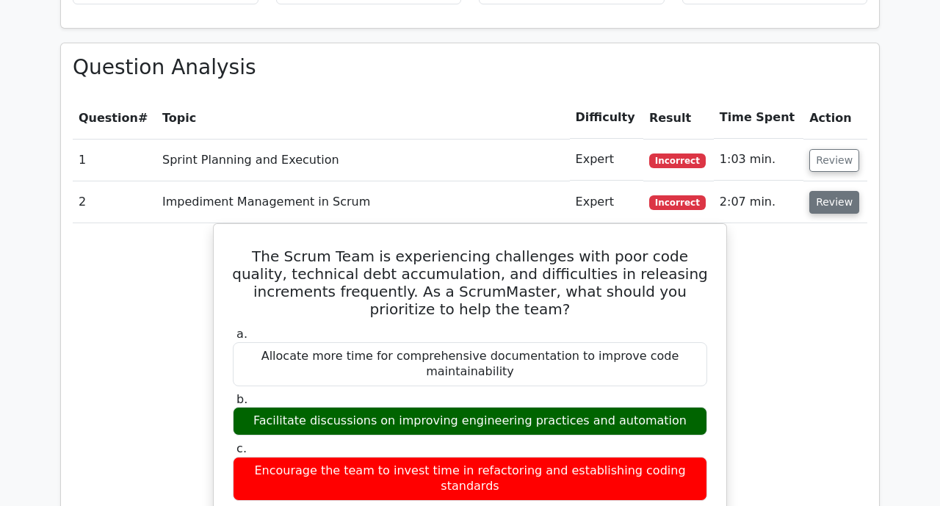
click at [829, 191] on button "Review" at bounding box center [835, 202] width 50 height 23
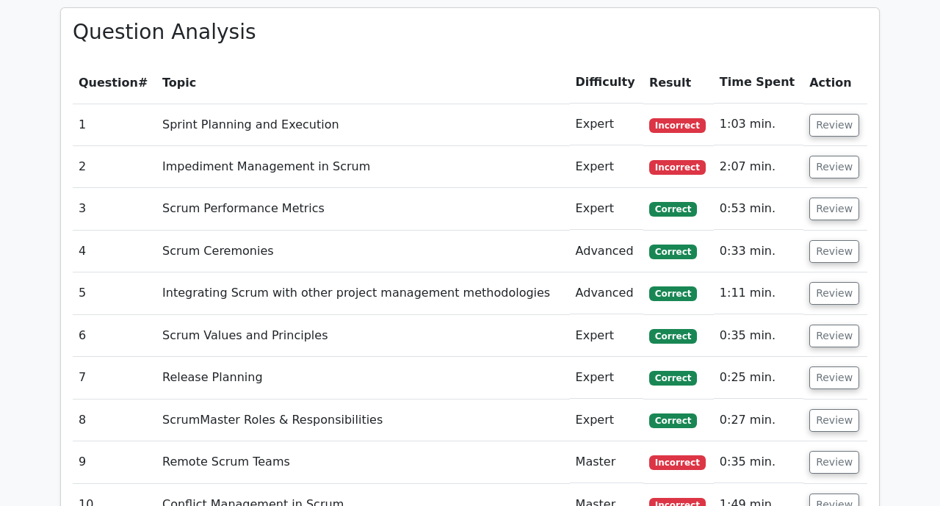
scroll to position [1268, 0]
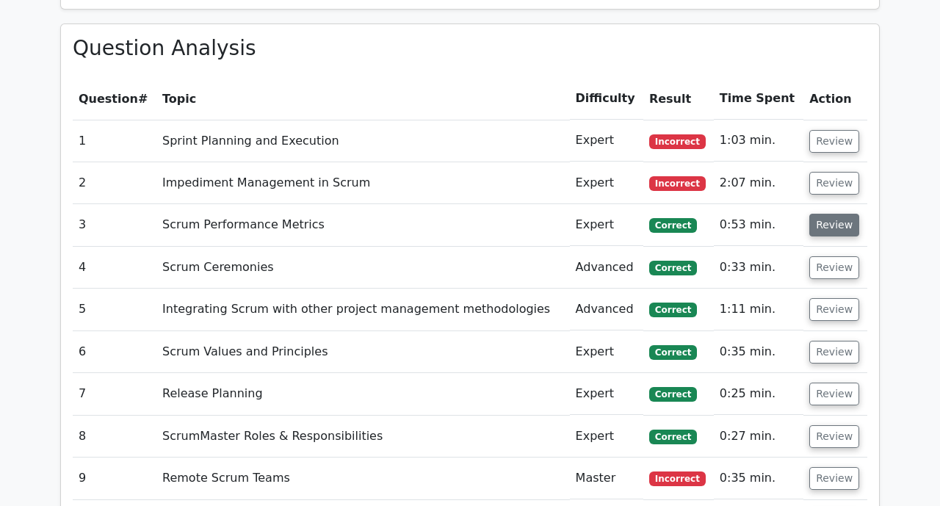
click at [841, 214] on button "Review" at bounding box center [835, 225] width 50 height 23
click at [821, 214] on button "Review" at bounding box center [835, 225] width 50 height 23
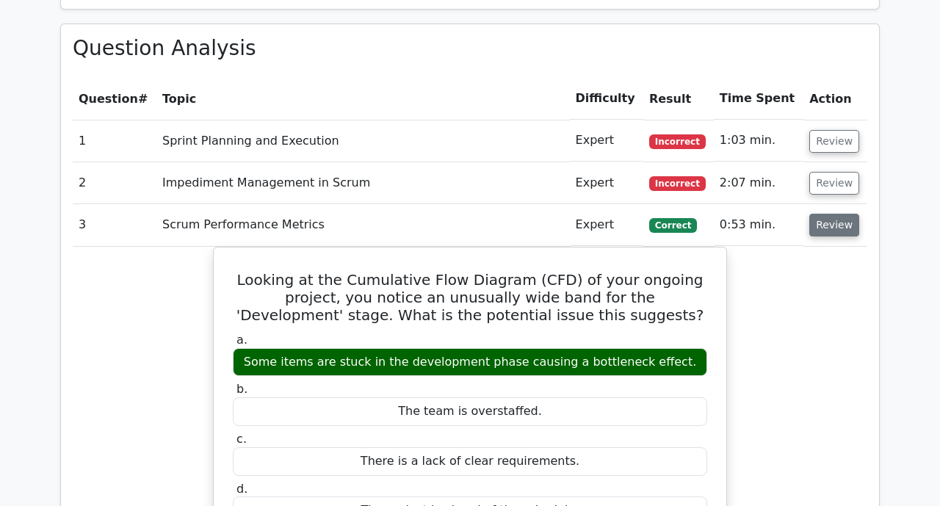
click at [838, 214] on button "Review" at bounding box center [835, 225] width 50 height 23
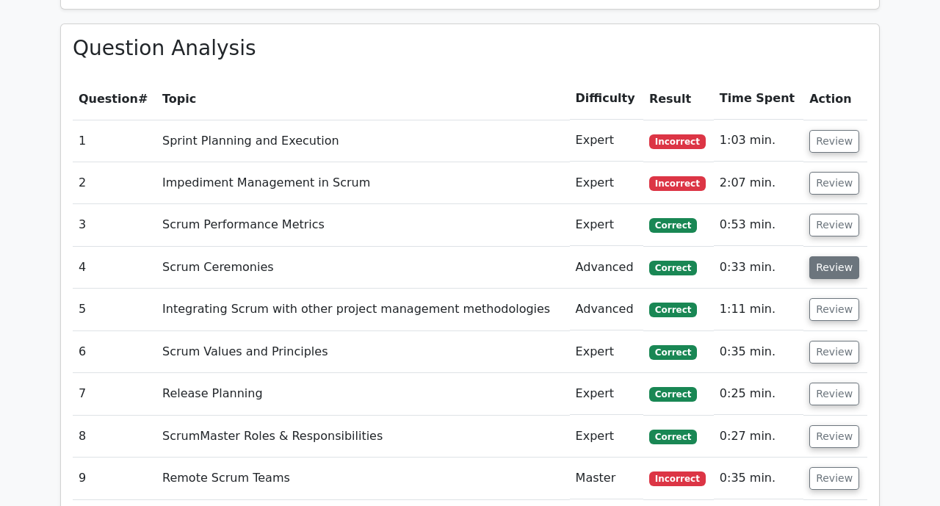
click at [828, 256] on button "Review" at bounding box center [835, 267] width 50 height 23
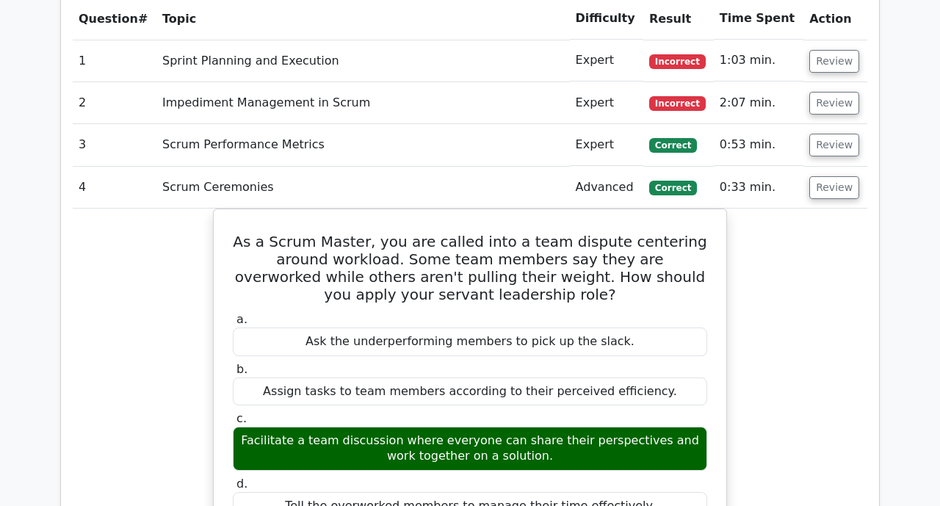
scroll to position [1345, 0]
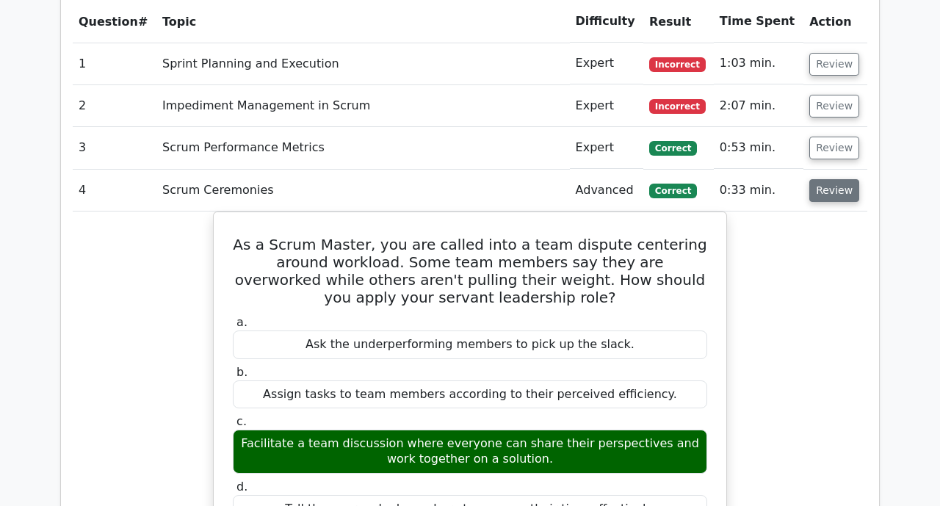
click at [842, 179] on button "Review" at bounding box center [835, 190] width 50 height 23
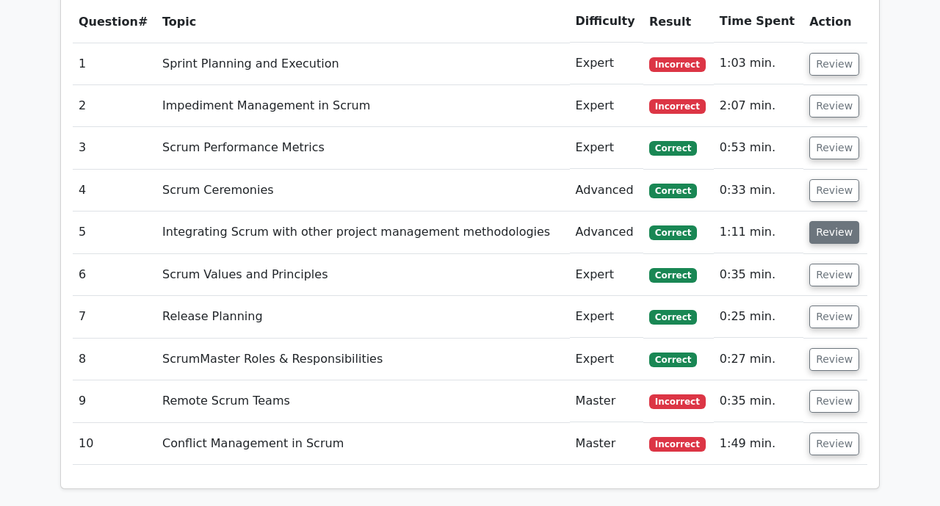
click at [832, 221] on button "Review" at bounding box center [835, 232] width 50 height 23
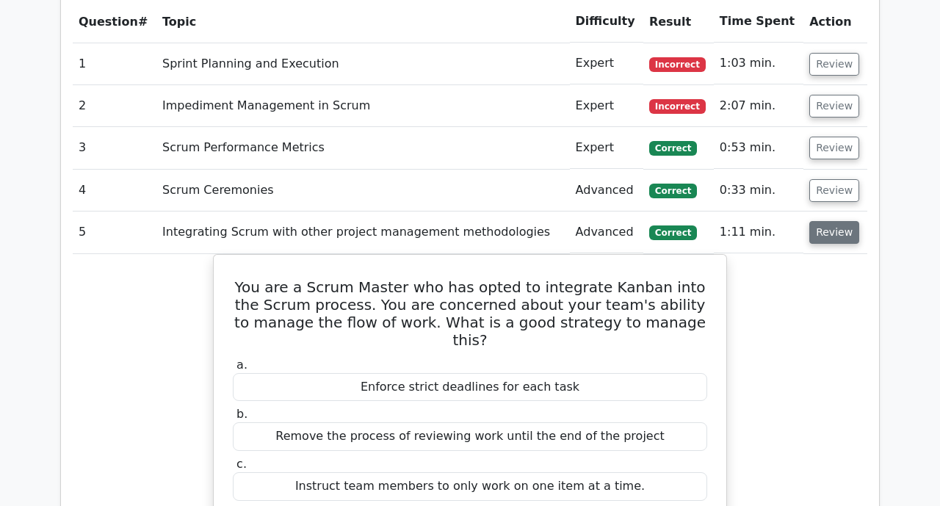
click at [832, 221] on button "Review" at bounding box center [835, 232] width 50 height 23
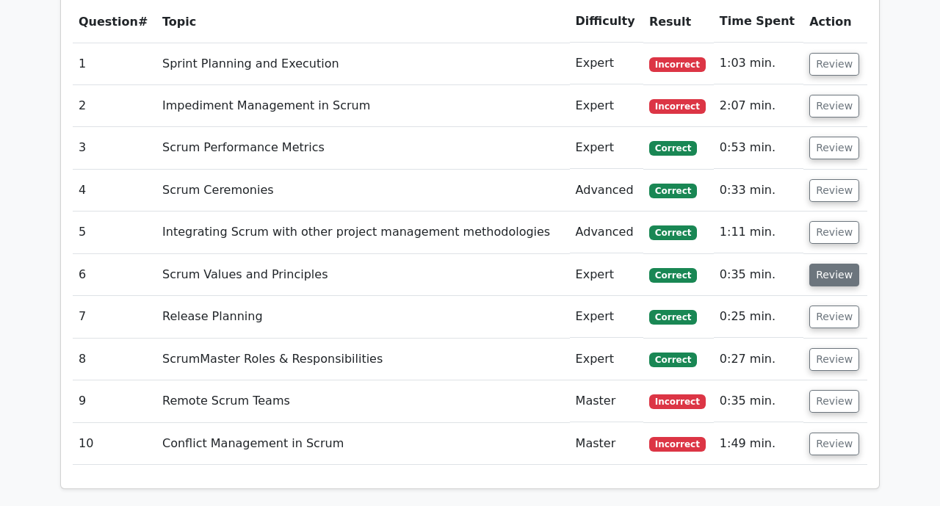
click at [824, 264] on button "Review" at bounding box center [835, 275] width 50 height 23
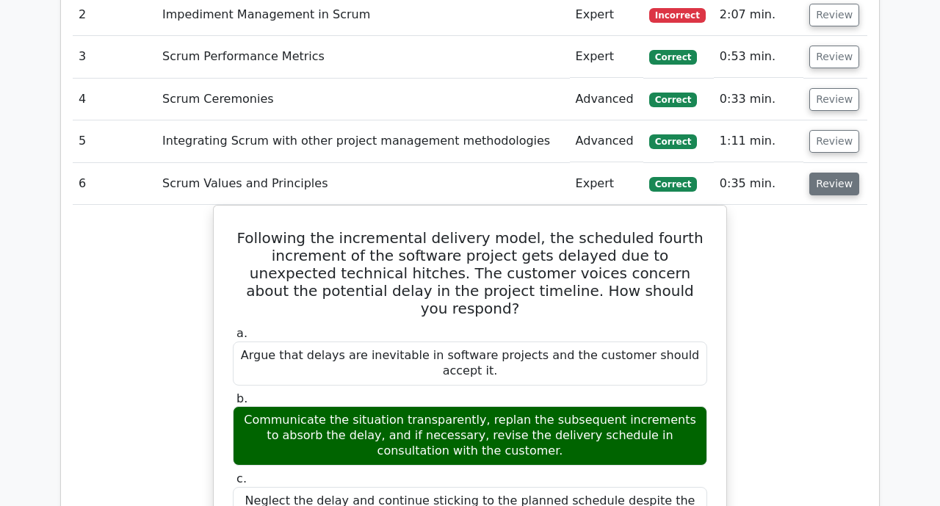
scroll to position [1443, 0]
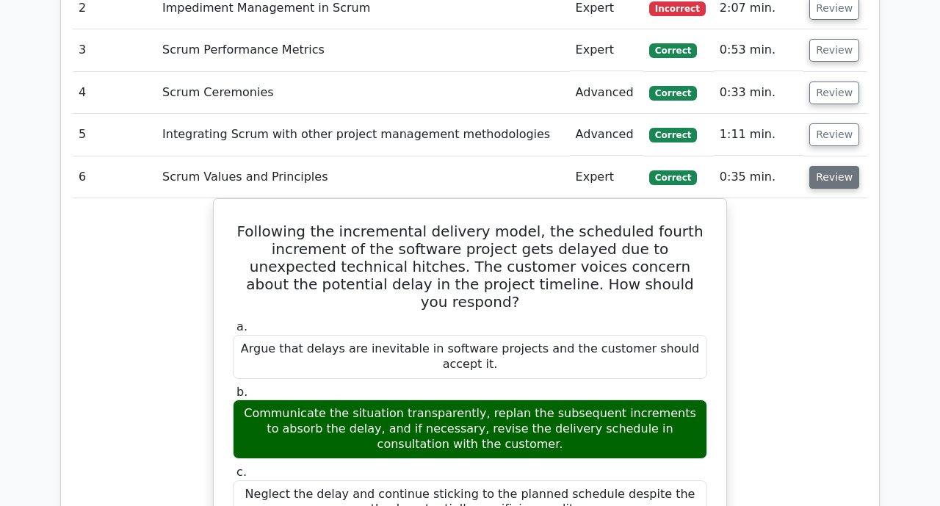
click at [834, 166] on button "Review" at bounding box center [835, 177] width 50 height 23
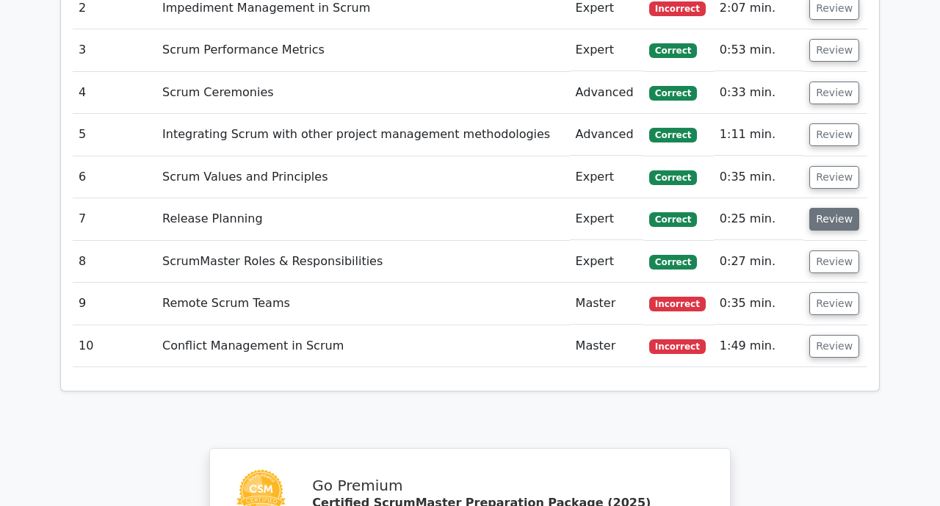
click at [827, 208] on button "Review" at bounding box center [835, 219] width 50 height 23
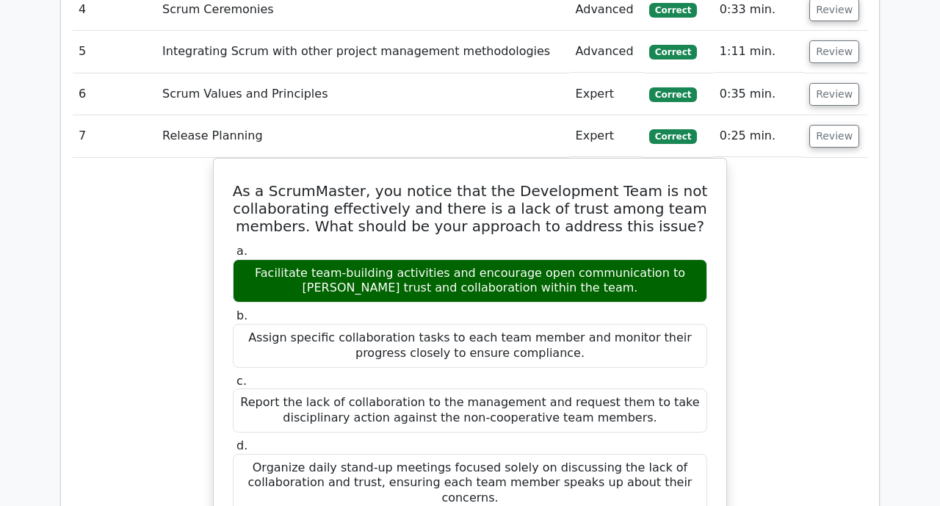
scroll to position [1519, 0]
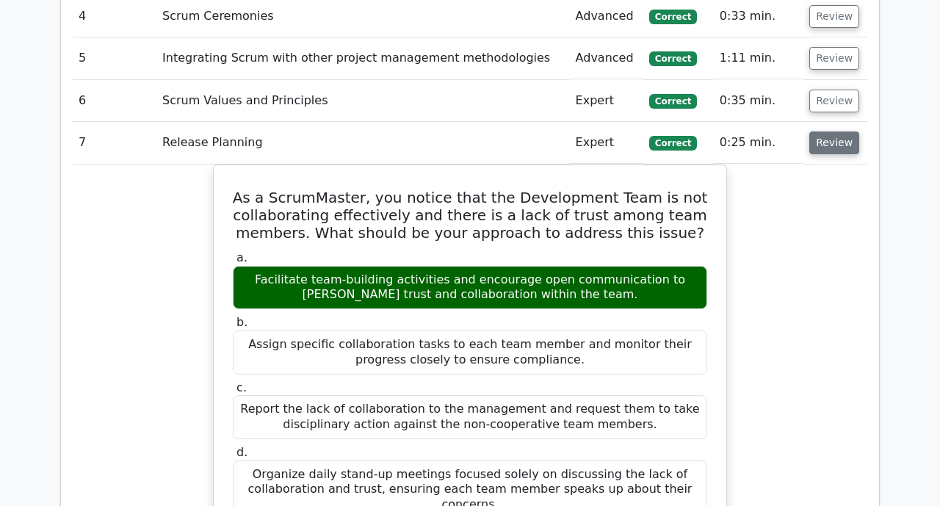
click at [838, 131] on button "Review" at bounding box center [835, 142] width 50 height 23
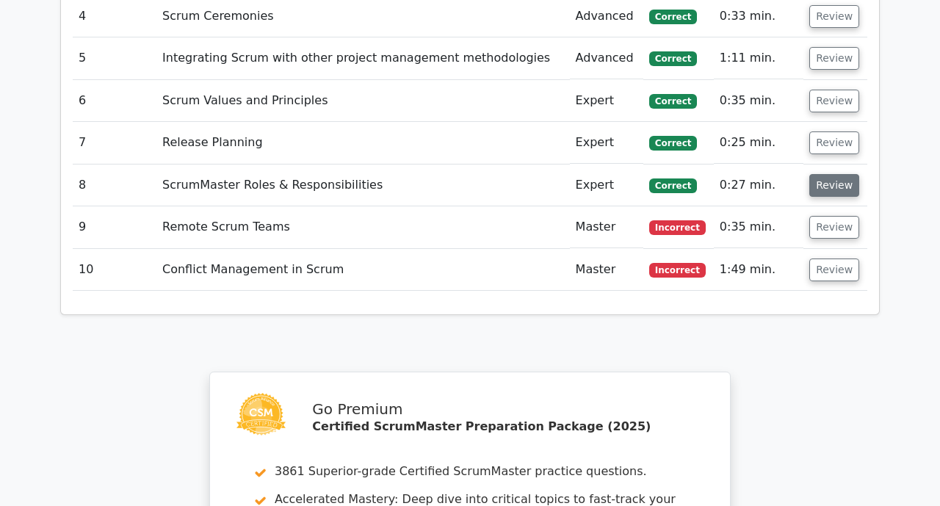
click at [831, 174] on button "Review" at bounding box center [835, 185] width 50 height 23
click at [830, 174] on button "Review" at bounding box center [835, 185] width 50 height 23
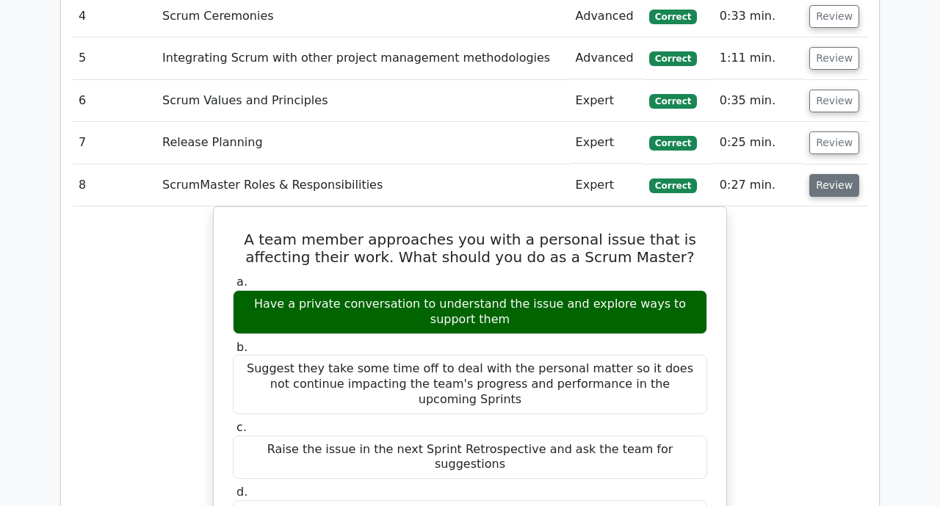
click at [830, 174] on button "Review" at bounding box center [835, 185] width 50 height 23
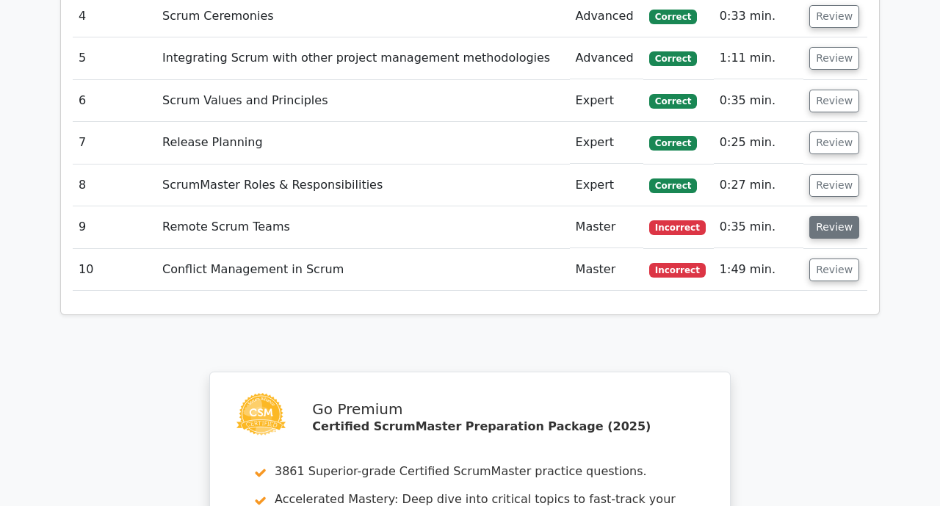
click at [836, 216] on button "Review" at bounding box center [835, 227] width 50 height 23
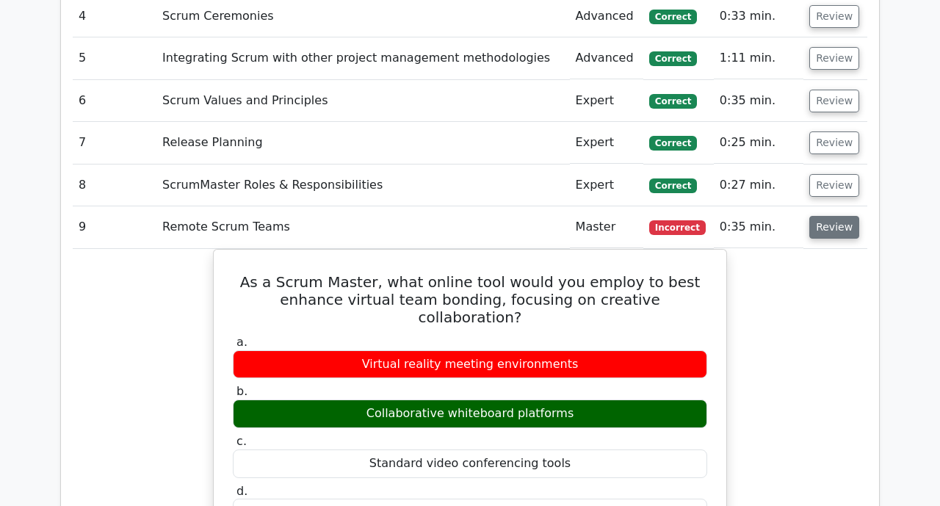
click at [836, 216] on button "Review" at bounding box center [835, 227] width 50 height 23
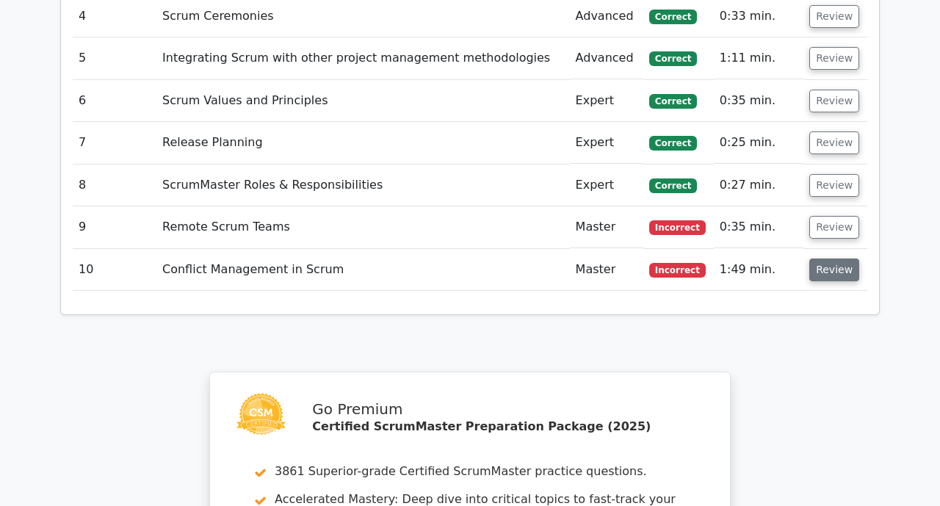
click at [829, 259] on button "Review" at bounding box center [835, 270] width 50 height 23
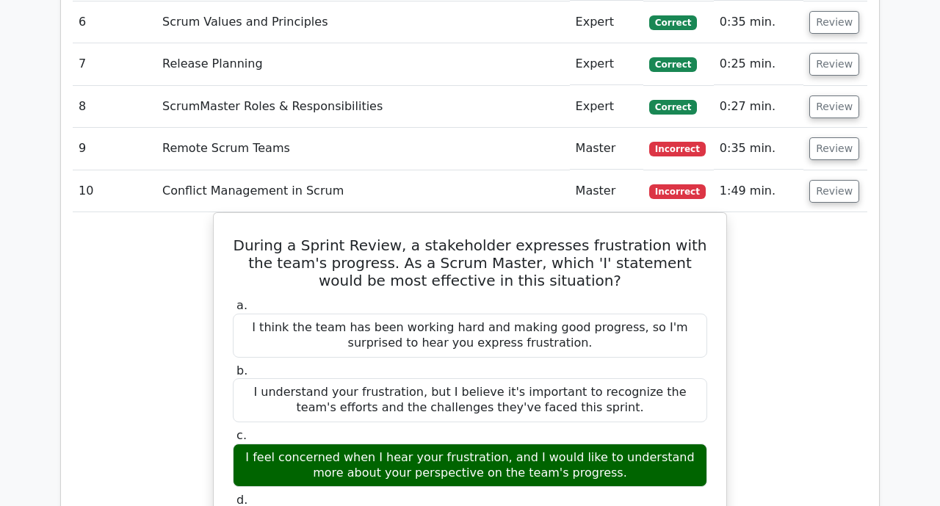
scroll to position [1597, 0]
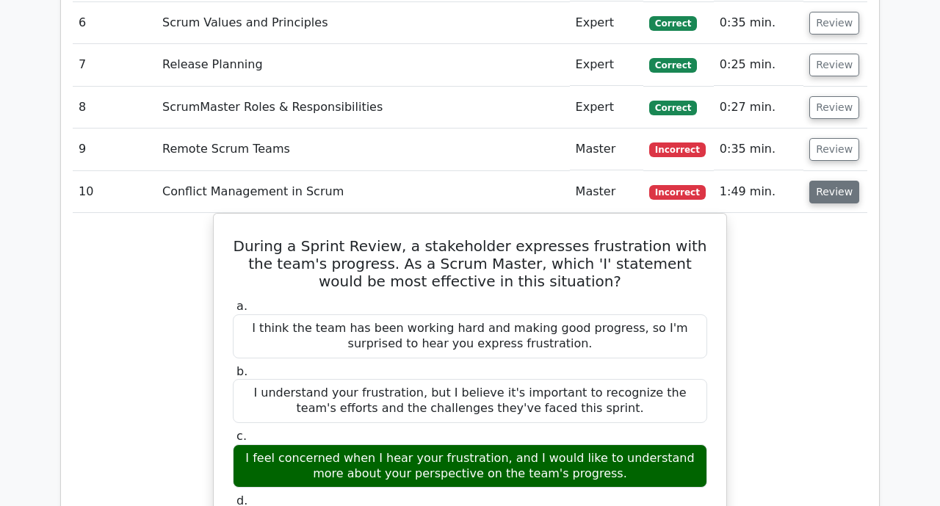
click at [839, 181] on button "Review" at bounding box center [835, 192] width 50 height 23
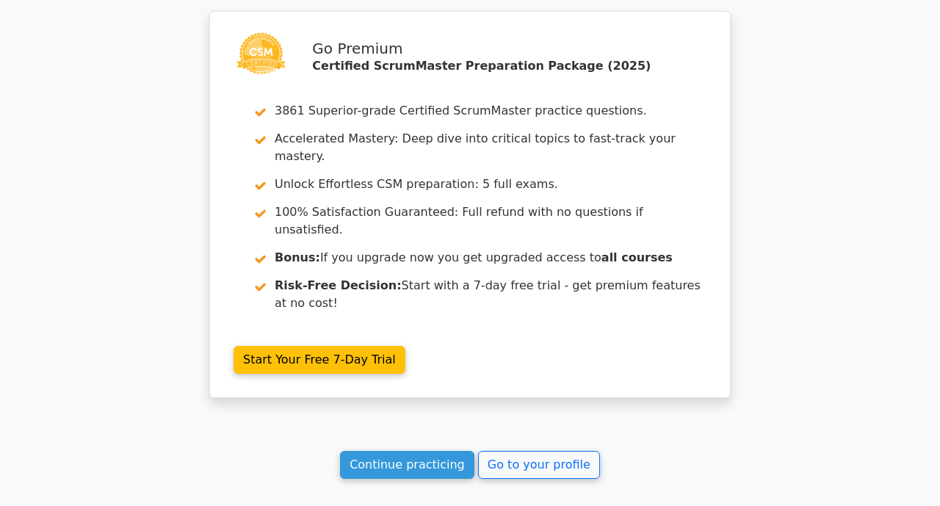
scroll to position [1991, 0]
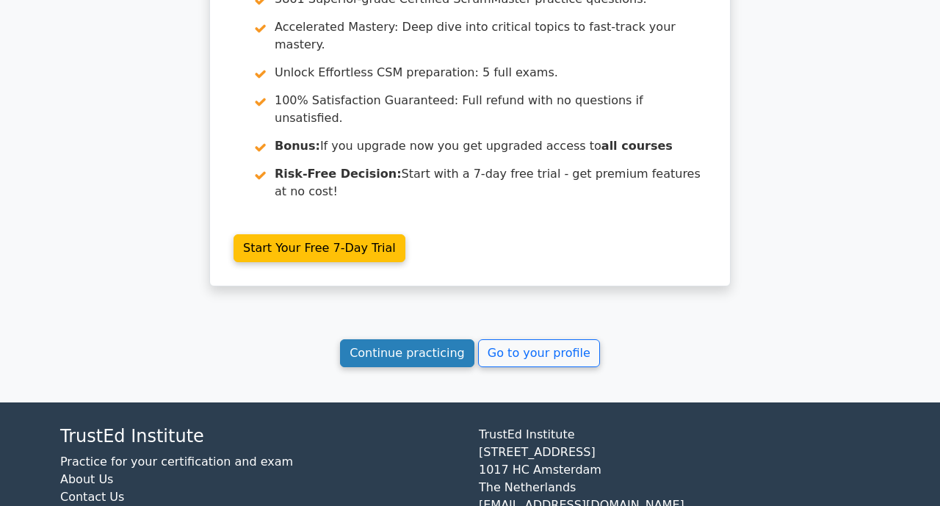
click at [434, 339] on link "Continue practicing" at bounding box center [407, 353] width 134 height 28
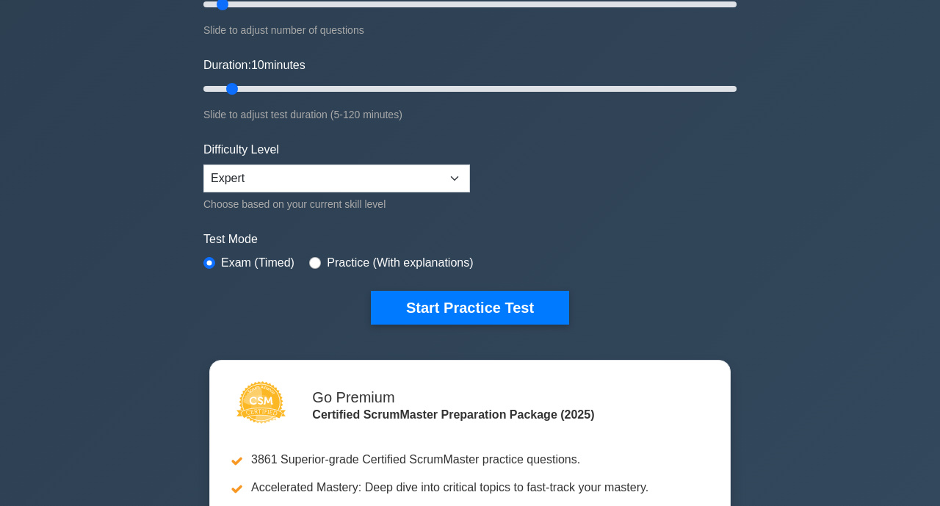
scroll to position [235, 0]
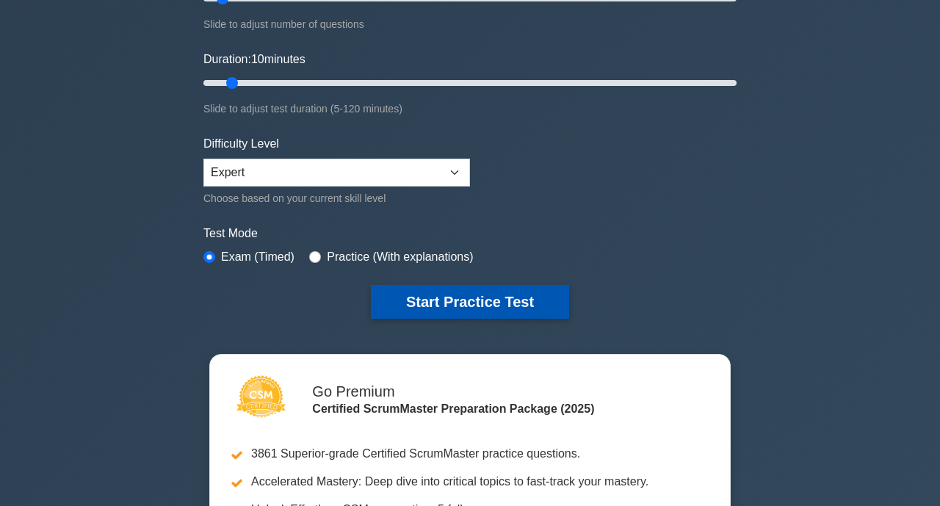
click at [520, 296] on button "Start Practice Test" at bounding box center [470, 302] width 198 height 34
click at [487, 292] on button "Start Practice Test" at bounding box center [470, 302] width 198 height 34
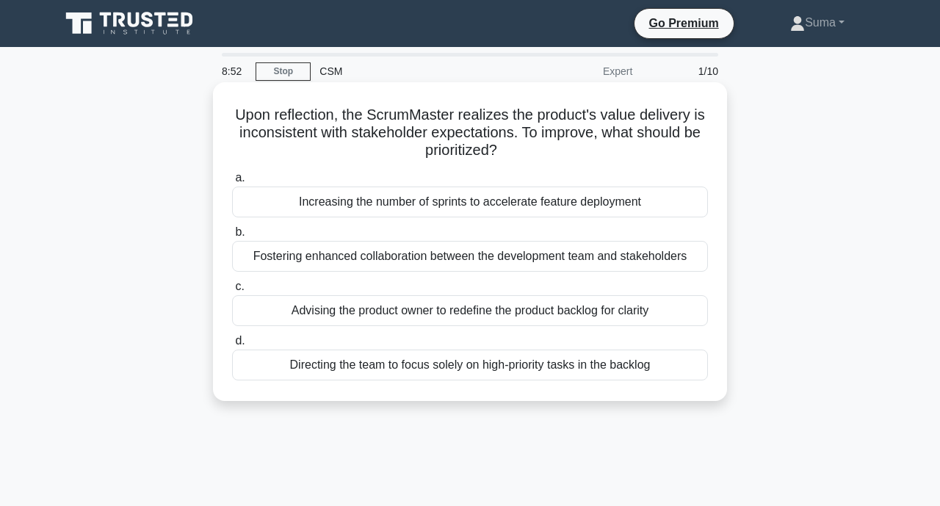
click at [638, 311] on div "Advising the product owner to redefine the product backlog for clarity" at bounding box center [470, 310] width 476 height 31
click at [232, 292] on input "c. Advising the product owner to redefine the product backlog for clarity" at bounding box center [232, 287] width 0 height 10
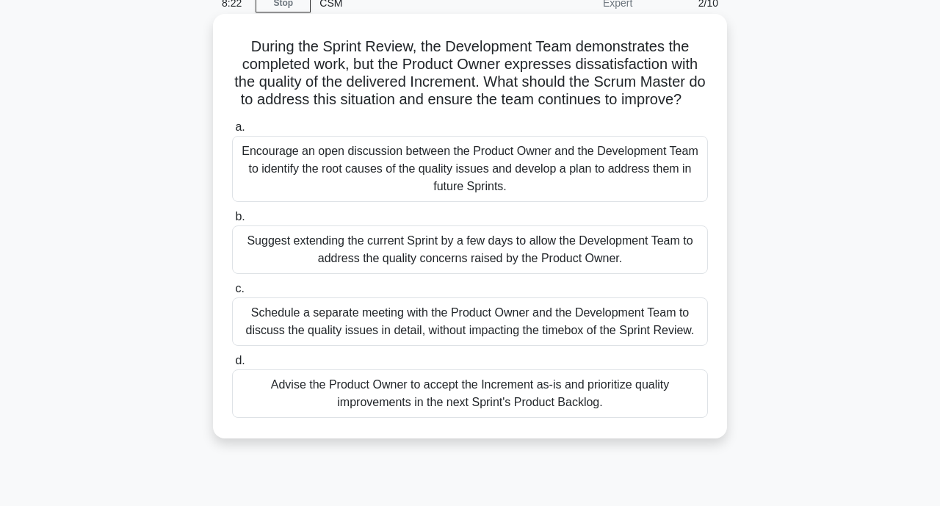
scroll to position [71, 0]
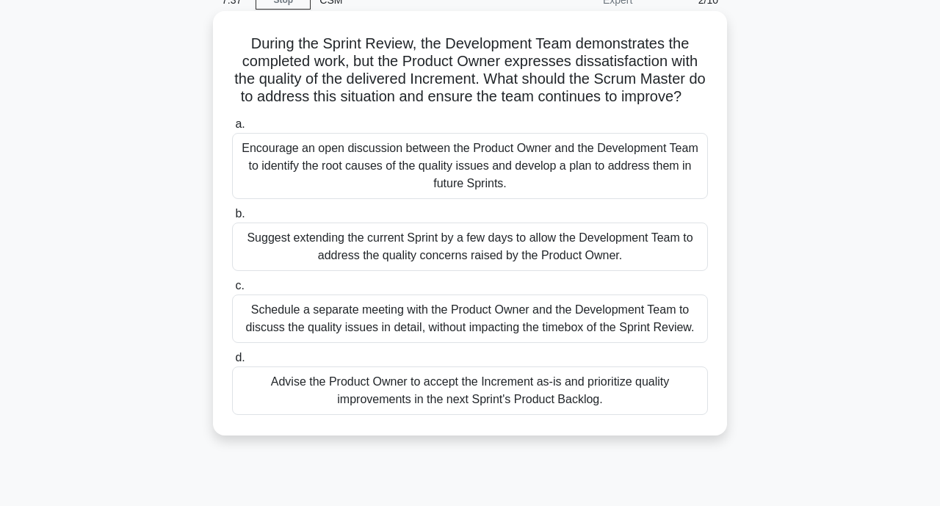
click at [499, 156] on div "Encourage an open discussion between the Product Owner and the Development Team…" at bounding box center [470, 166] width 476 height 66
click at [232, 129] on input "a. Encourage an open discussion between the Product Owner and the Development T…" at bounding box center [232, 125] width 0 height 10
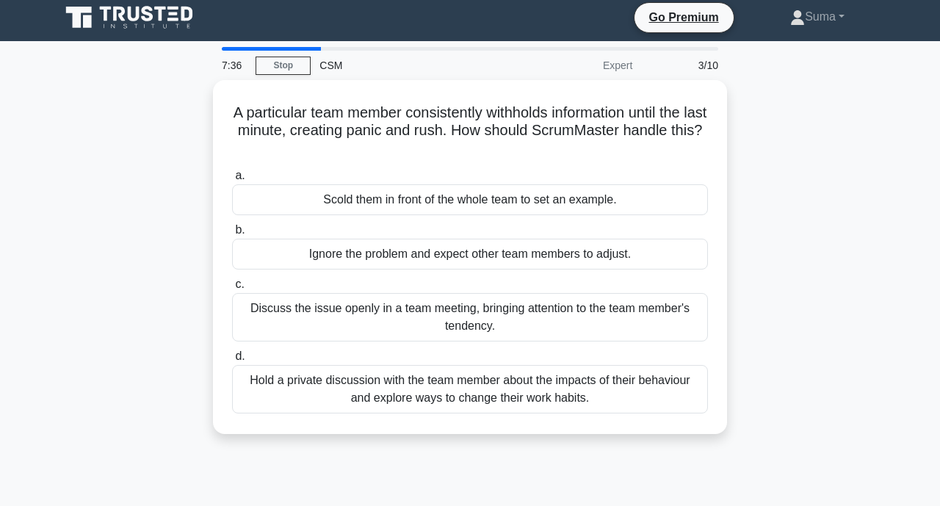
scroll to position [0, 0]
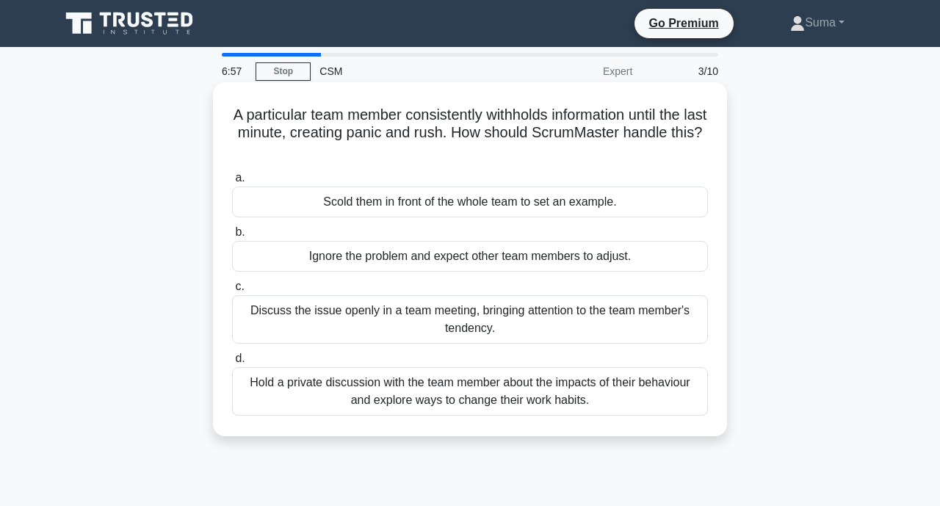
click at [472, 398] on div "Hold a private discussion with the team member about the impacts of their behav…" at bounding box center [470, 391] width 476 height 48
click at [232, 364] on input "d. Hold a private discussion with the team member about the impacts of their be…" at bounding box center [232, 359] width 0 height 10
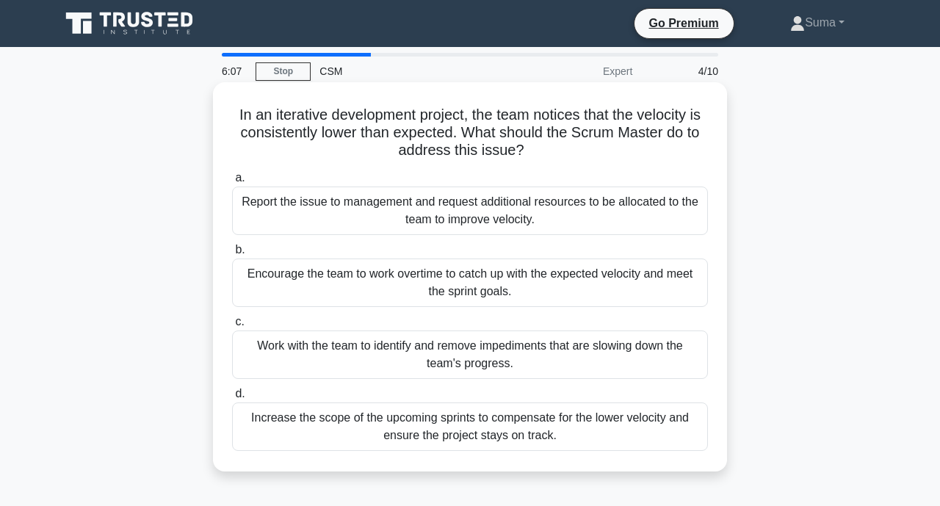
click at [585, 356] on div "Work with the team to identify and remove impediments that are slowing down the…" at bounding box center [470, 355] width 476 height 48
click at [232, 327] on input "c. Work with the team to identify and remove impediments that are slowing down …" at bounding box center [232, 322] width 0 height 10
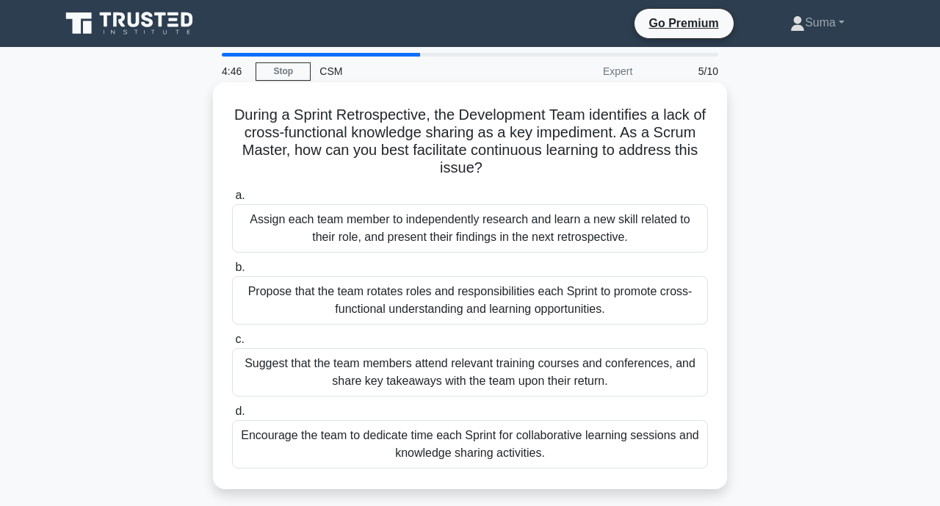
click at [527, 438] on div "Encourage the team to dedicate time each Sprint for collaborative learning sess…" at bounding box center [470, 444] width 476 height 48
click at [232, 417] on input "d. Encourage the team to dedicate time each Sprint for collaborative learning s…" at bounding box center [232, 412] width 0 height 10
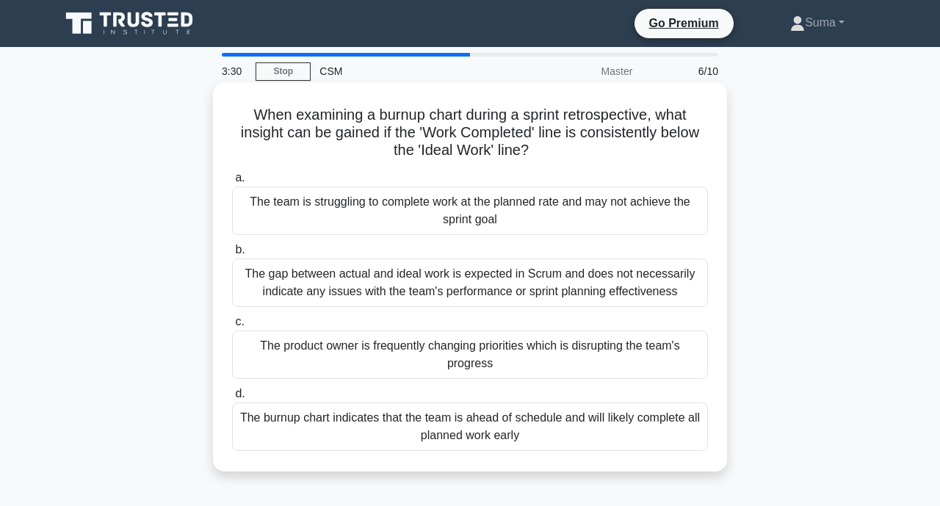
click at [513, 219] on div "The team is struggling to complete work at the planned rate and may not achieve…" at bounding box center [470, 211] width 476 height 48
click at [232, 183] on input "a. The team is struggling to complete work at the planned rate and may not achi…" at bounding box center [232, 178] width 0 height 10
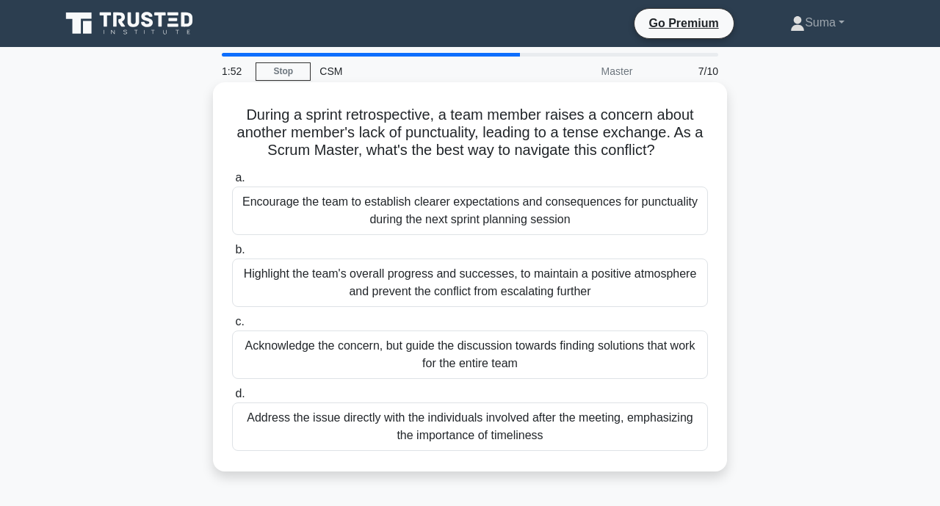
click at [637, 215] on div "Encourage the team to establish clearer expectations and consequences for punct…" at bounding box center [470, 211] width 476 height 48
click at [232, 183] on input "a. Encourage the team to establish clearer expectations and consequences for pu…" at bounding box center [232, 178] width 0 height 10
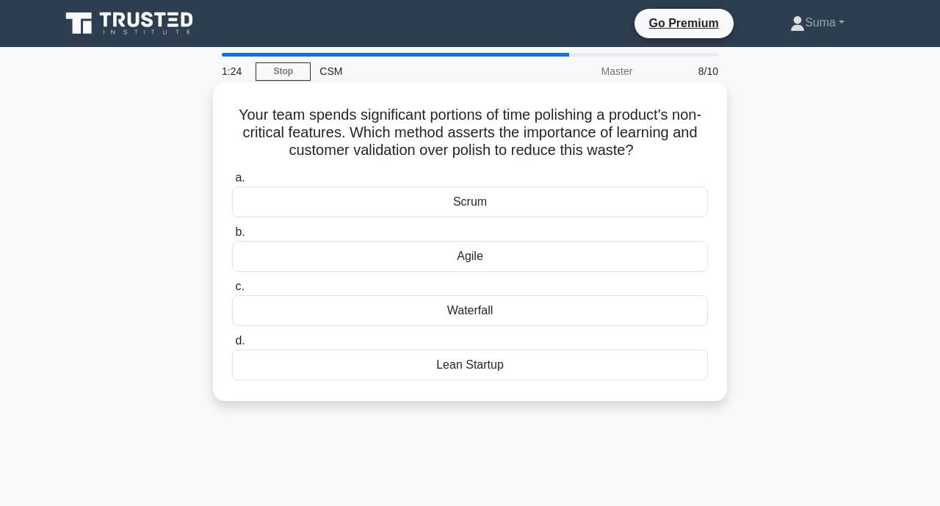
click at [510, 266] on div "Agile" at bounding box center [470, 256] width 476 height 31
click at [232, 237] on input "b. [GEOGRAPHIC_DATA]" at bounding box center [232, 233] width 0 height 10
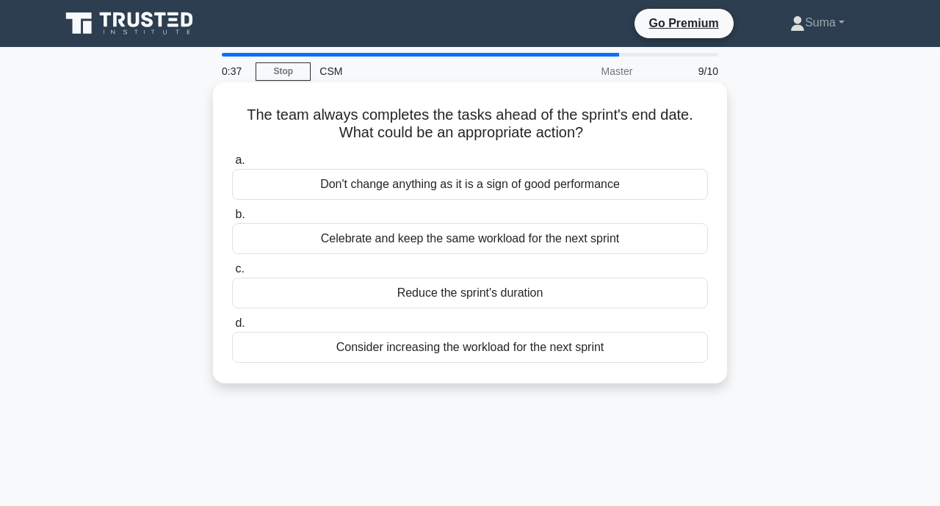
click at [433, 181] on div "Don't change anything as it is a sign of good performance" at bounding box center [470, 184] width 476 height 31
click at [232, 165] on input "a. Don't change anything as it is a sign of good performance" at bounding box center [232, 161] width 0 height 10
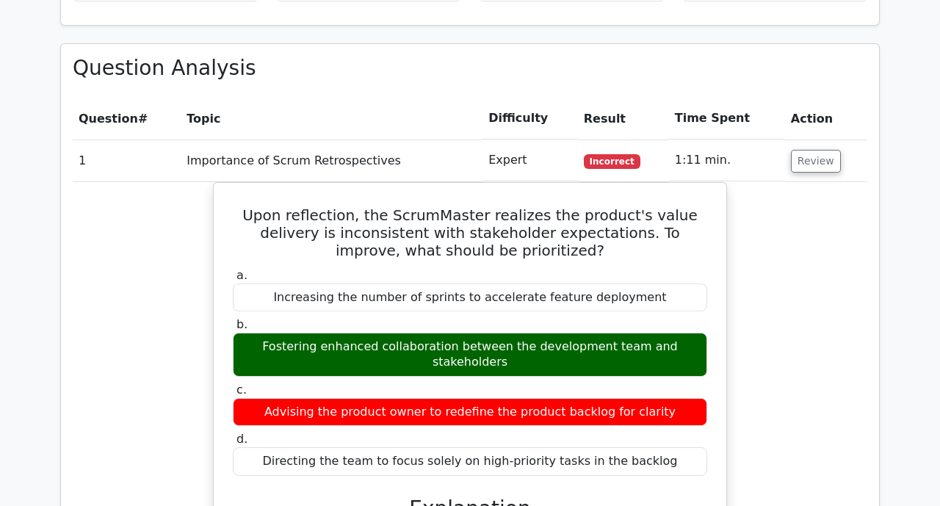
scroll to position [1181, 0]
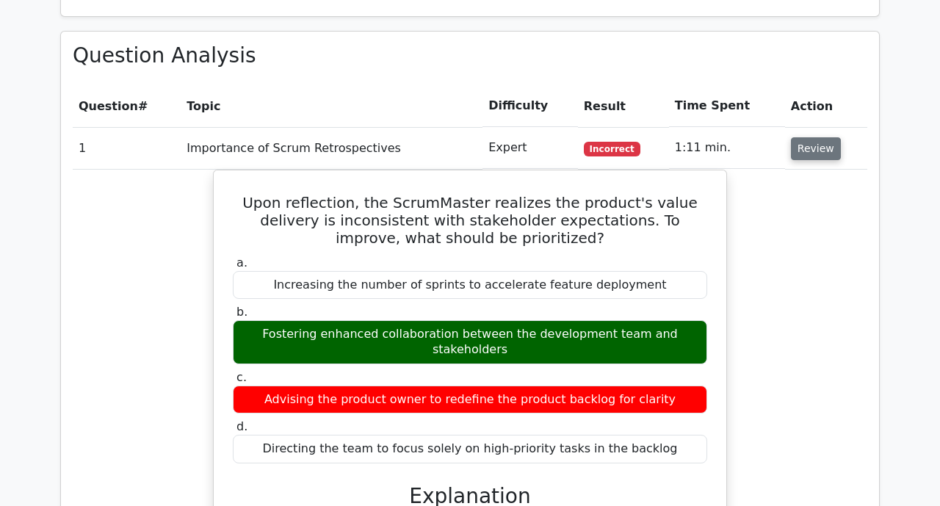
click at [813, 137] on button "Review" at bounding box center [816, 148] width 50 height 23
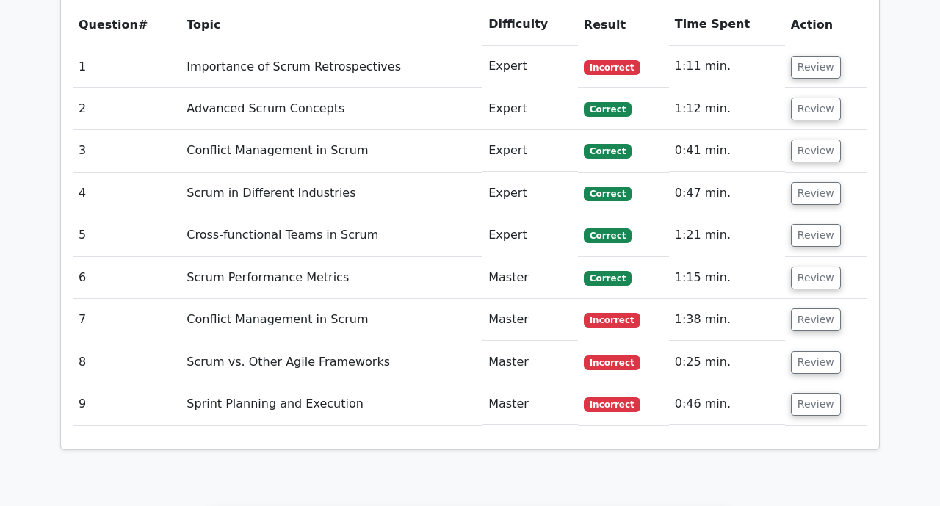
scroll to position [1269, 0]
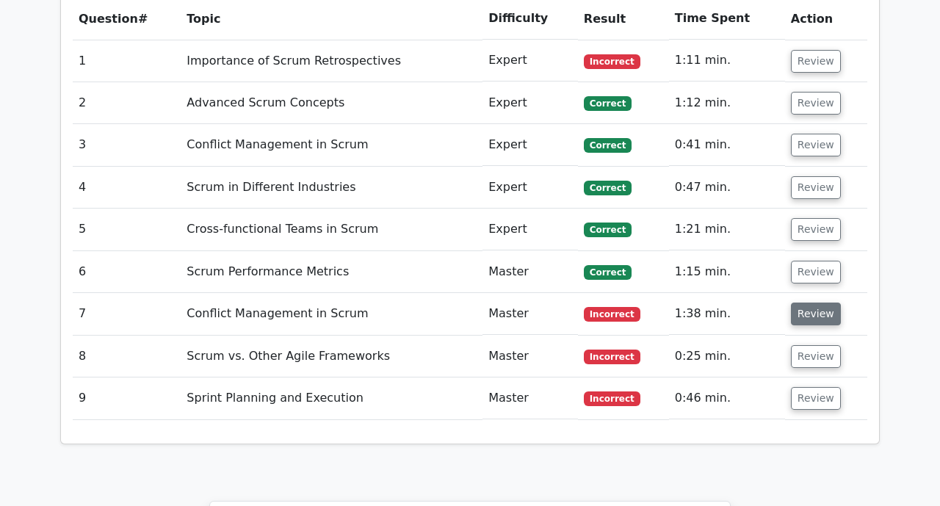
click at [817, 303] on button "Review" at bounding box center [816, 314] width 50 height 23
click at [815, 303] on button "Review" at bounding box center [816, 314] width 50 height 23
click at [799, 303] on button "Review" at bounding box center [816, 314] width 50 height 23
click at [815, 303] on button "Review" at bounding box center [816, 314] width 50 height 23
click at [808, 303] on button "Review" at bounding box center [816, 314] width 50 height 23
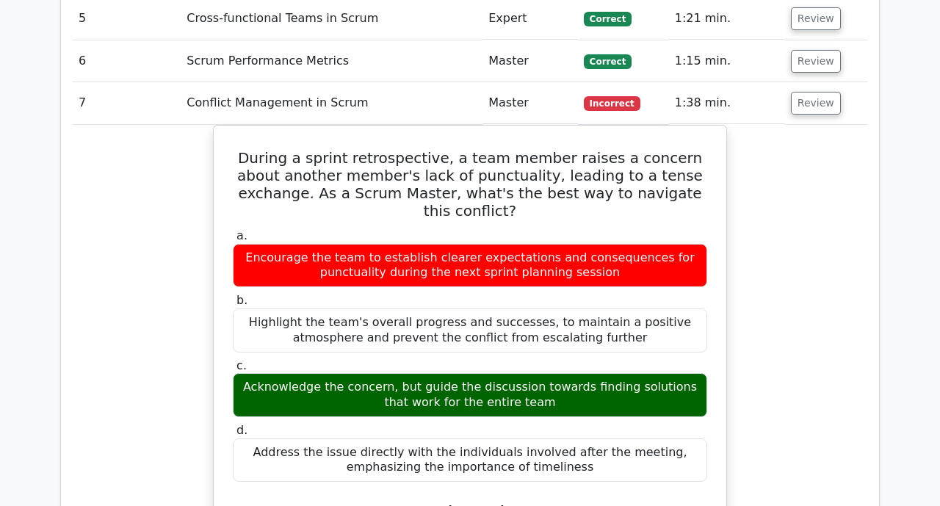
scroll to position [1487, 0]
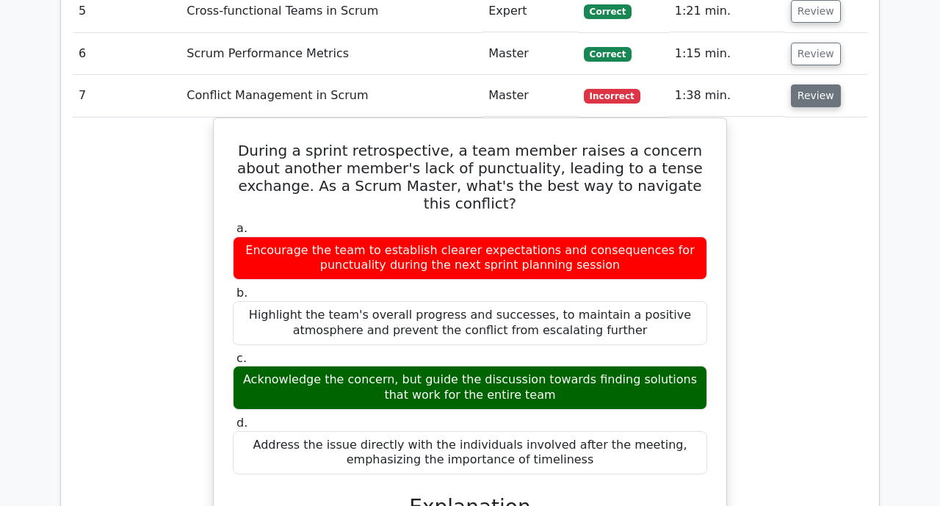
click at [807, 84] on button "Review" at bounding box center [816, 95] width 50 height 23
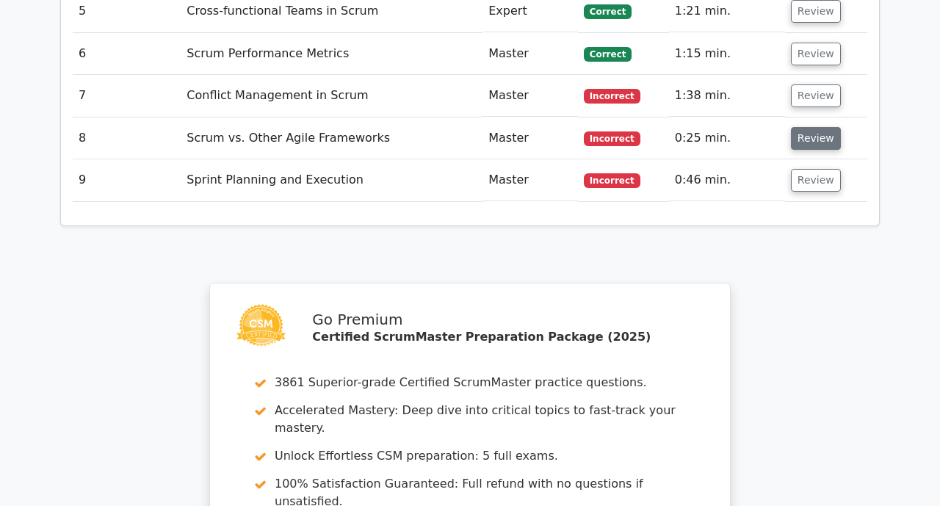
click at [807, 127] on button "Review" at bounding box center [816, 138] width 50 height 23
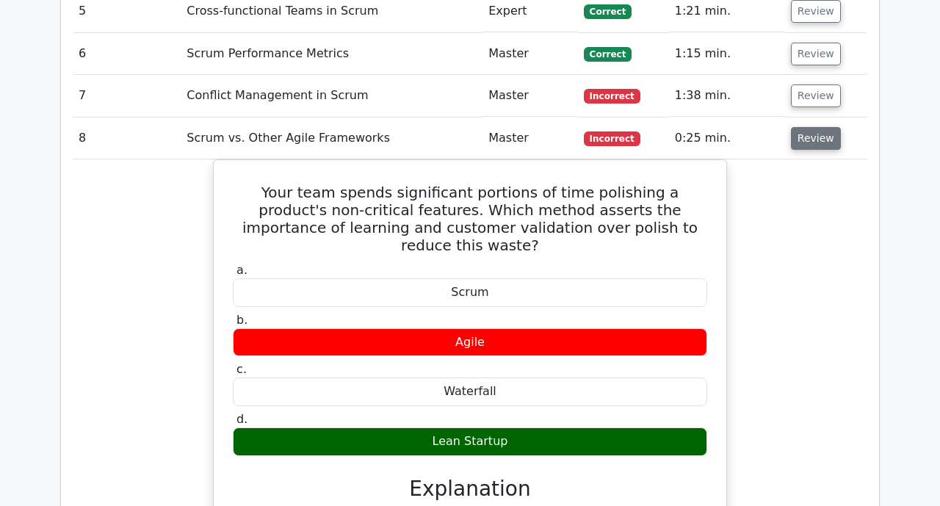
click at [807, 127] on button "Review" at bounding box center [816, 138] width 50 height 23
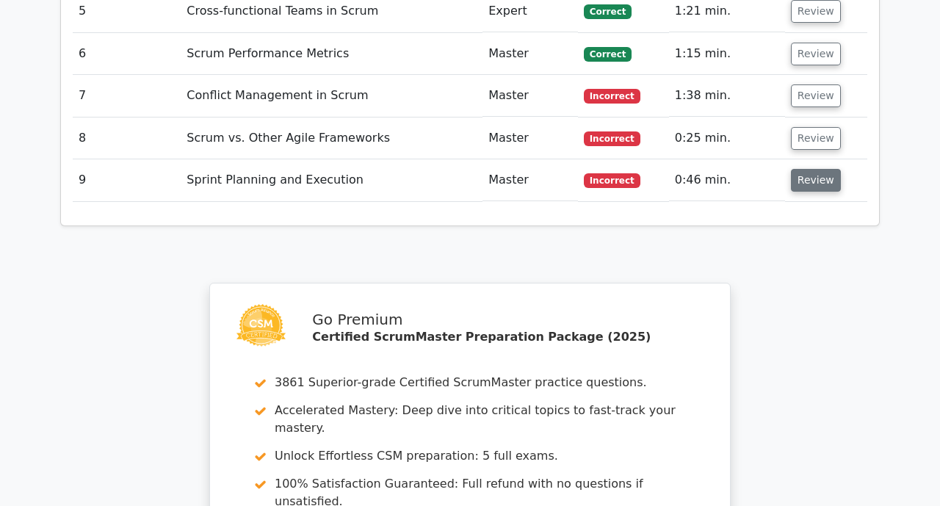
click at [817, 169] on button "Review" at bounding box center [816, 180] width 50 height 23
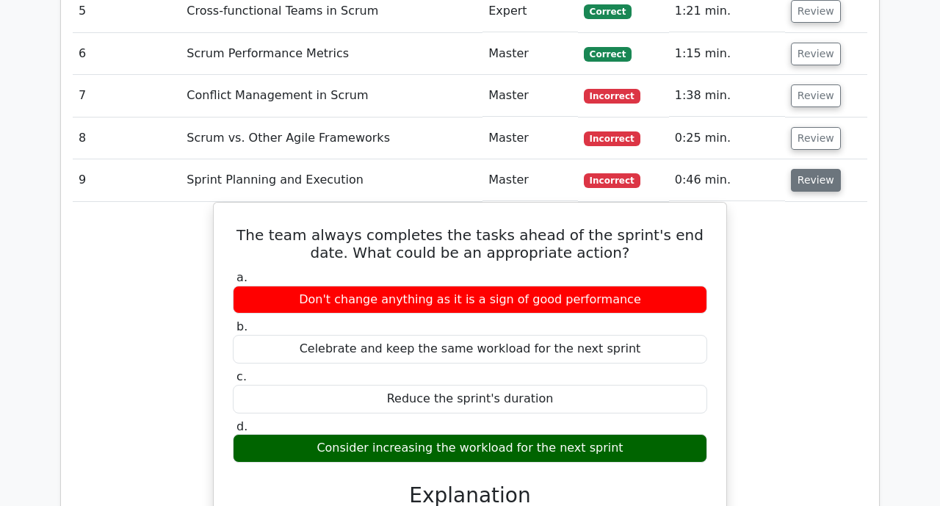
click at [820, 169] on button "Review" at bounding box center [816, 180] width 50 height 23
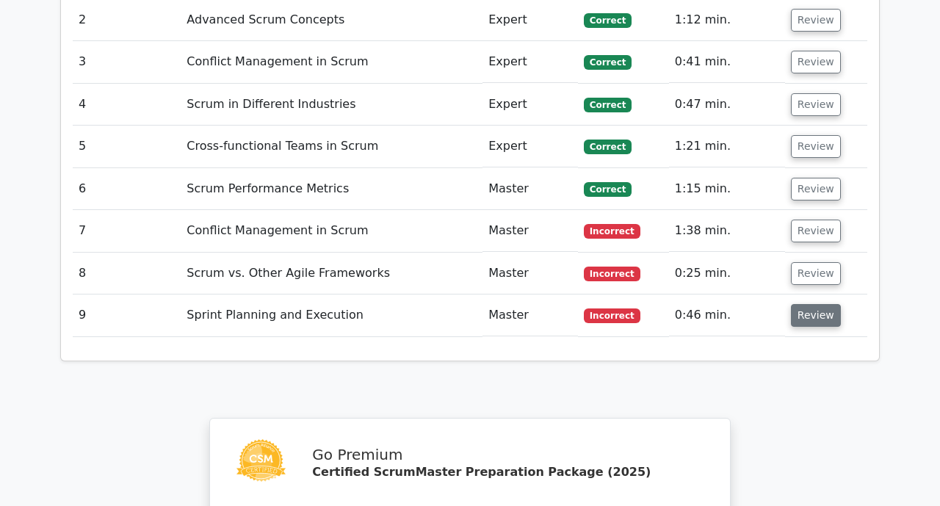
scroll to position [1433, 0]
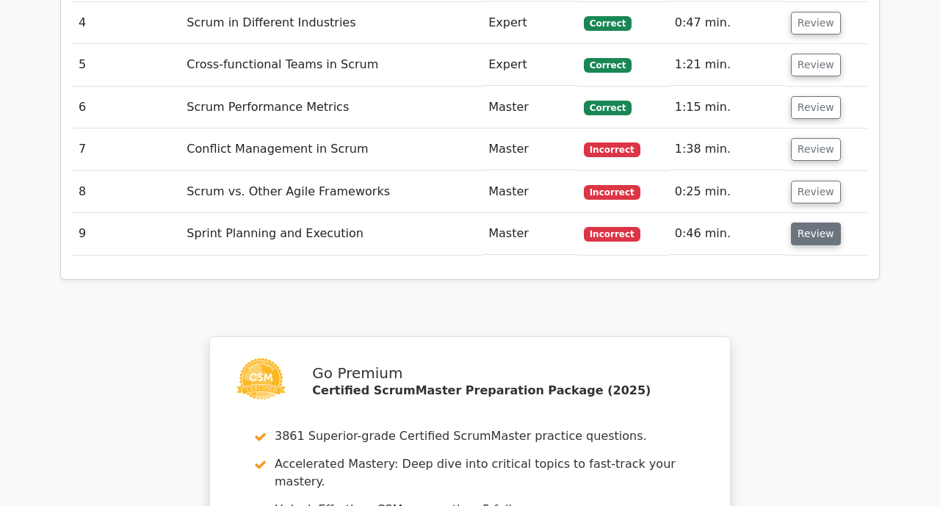
click at [818, 223] on button "Review" at bounding box center [816, 234] width 50 height 23
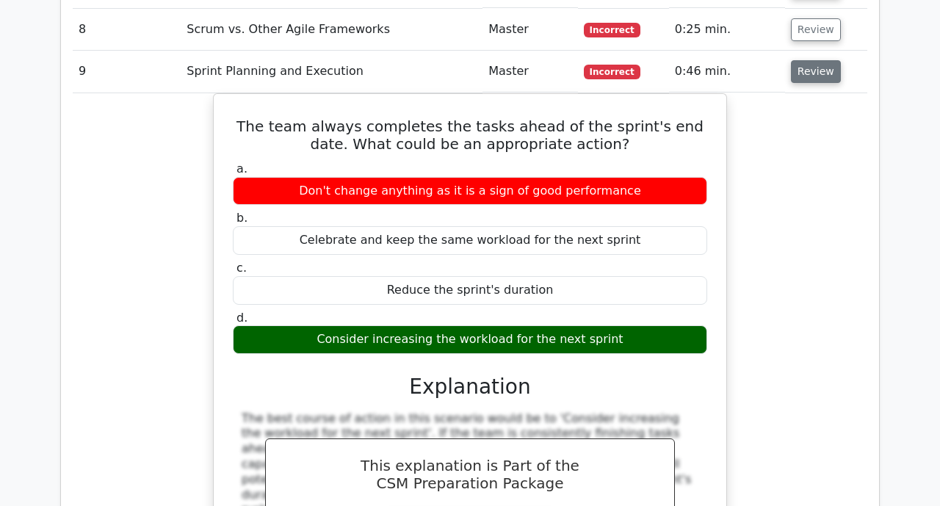
scroll to position [1592, 0]
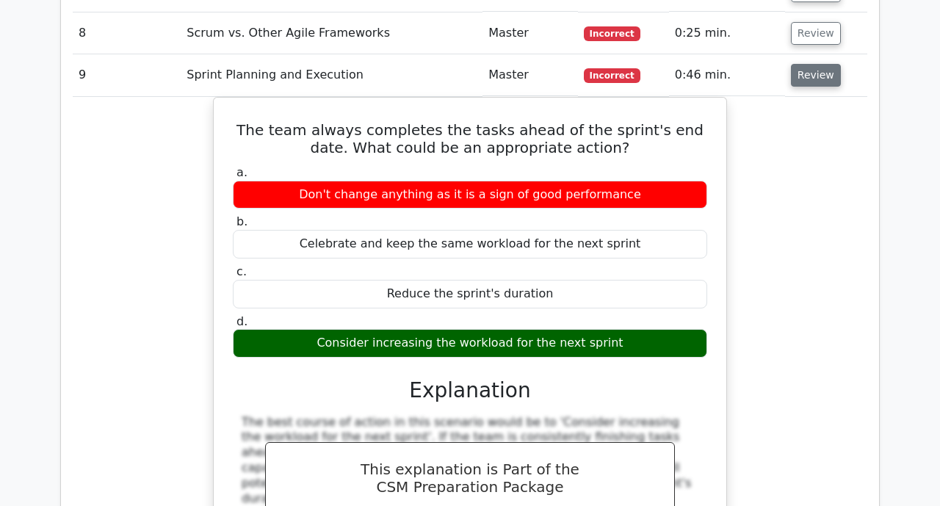
click at [813, 64] on button "Review" at bounding box center [816, 75] width 50 height 23
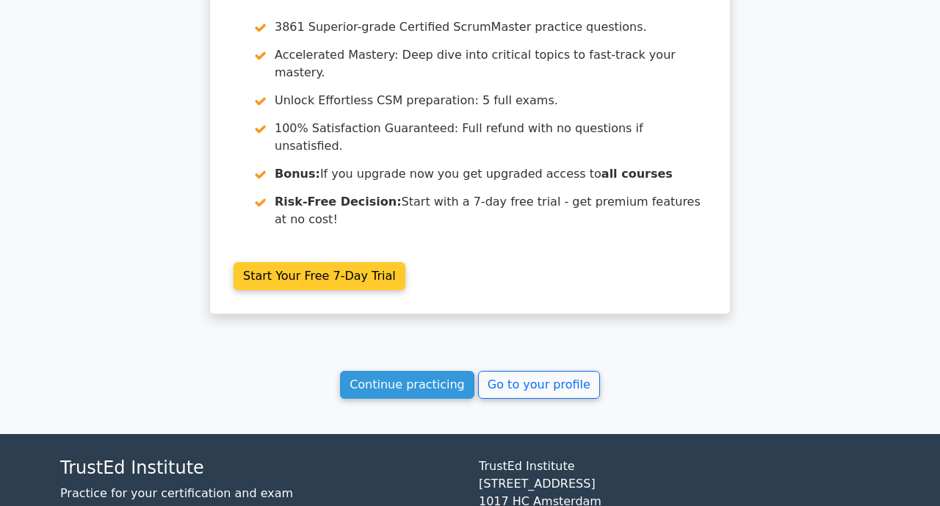
scroll to position [1870, 0]
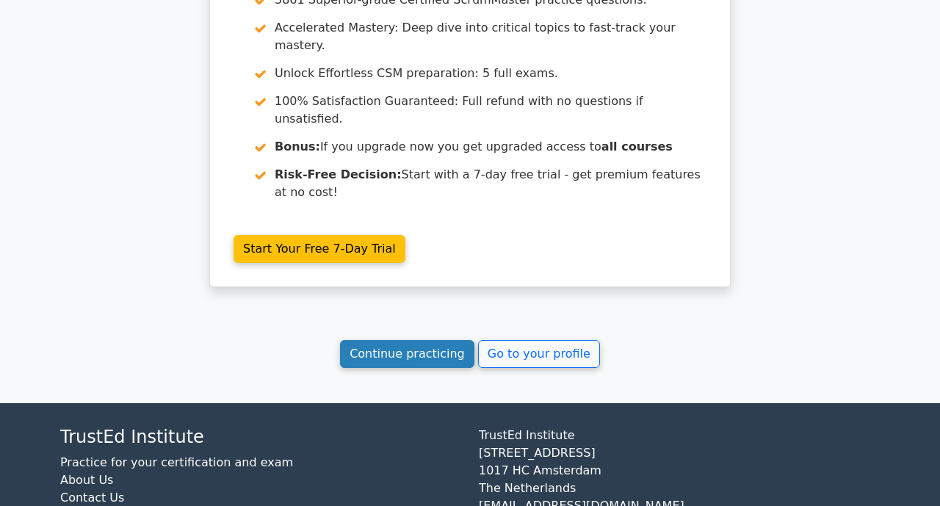
click at [383, 340] on link "Continue practicing" at bounding box center [407, 354] width 134 height 28
